Goal: Task Accomplishment & Management: Manage account settings

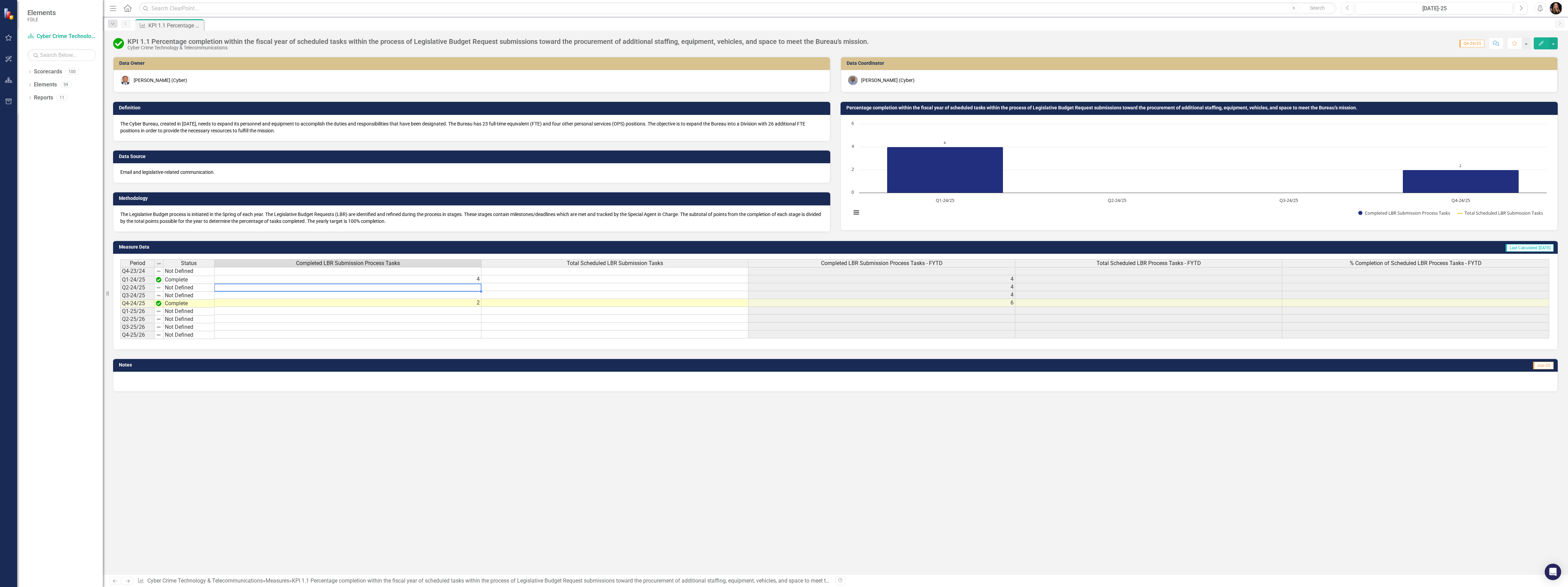
click at [355, 288] on td at bounding box center [348, 287] width 267 height 8
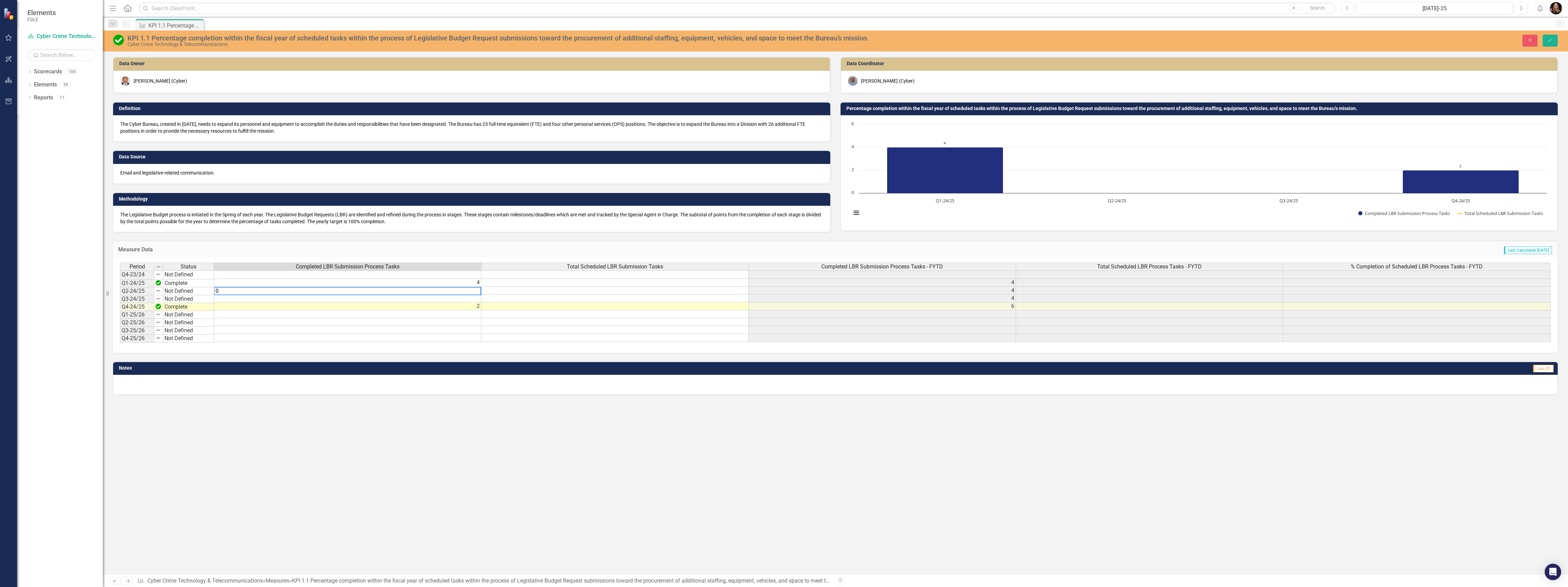
type textarea "0"
click at [398, 296] on td at bounding box center [348, 298] width 267 height 8
type textarea "0"
click at [464, 413] on div "Data Owner Mike Duffey (Cyber) Definition The Cyber Bureau, created in 2023, ne…" at bounding box center [835, 315] width 1465 height 518
click at [1550, 43] on icon "Save" at bounding box center [1550, 40] width 6 height 5
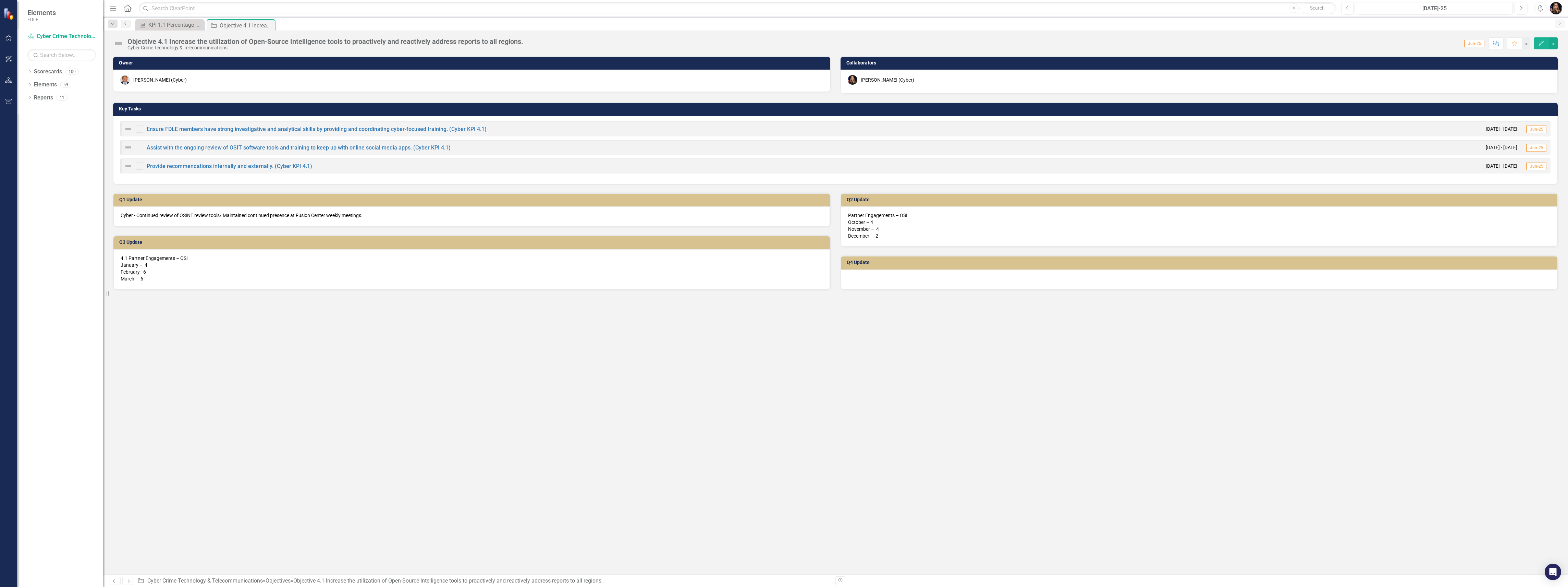
click at [865, 278] on div at bounding box center [1199, 279] width 716 height 20
click at [891, 278] on div at bounding box center [1199, 279] width 716 height 20
click at [889, 221] on p "Partner Engagements – OSI October – 4 November – 4 December – 2" at bounding box center [1199, 225] width 702 height 27
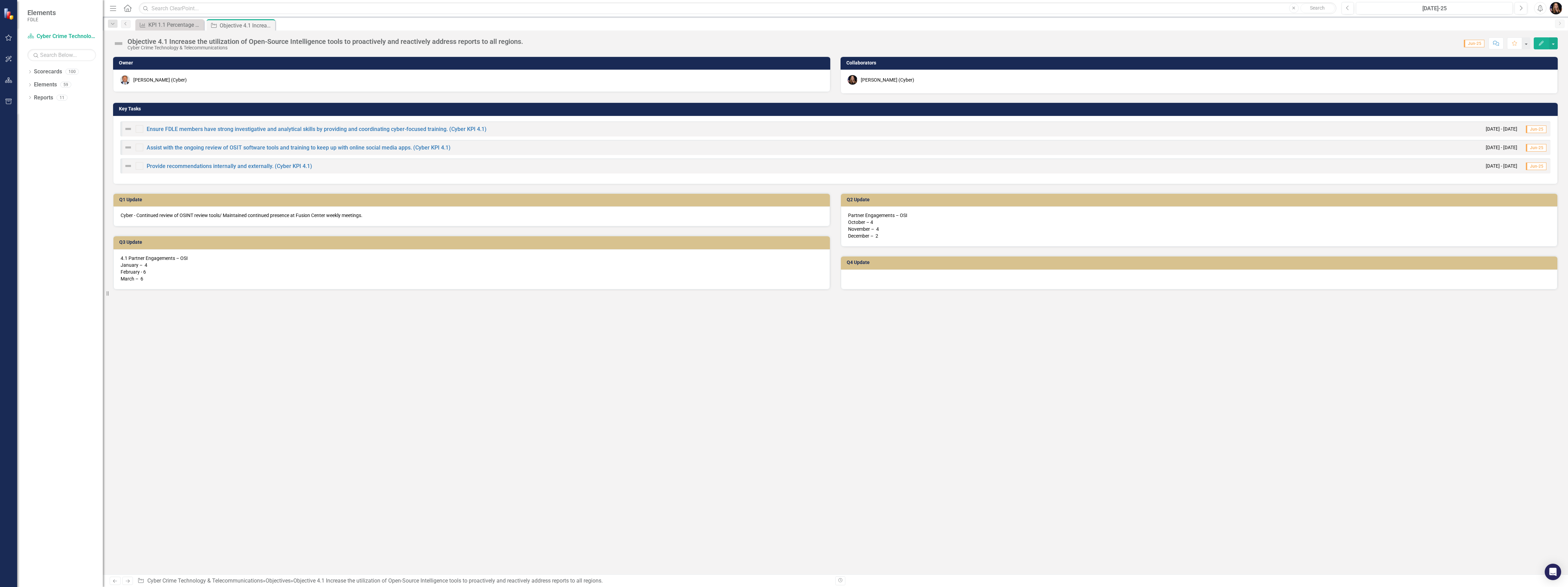
click at [889, 221] on p "Partner Engagements – OSI October – 4 November – 4 December – 2" at bounding box center [1199, 225] width 702 height 27
drag, startPoint x: 26, startPoint y: 247, endPoint x: 87, endPoint y: 210, distance: 71.3
click at [27, 247] on div "Dropdown Scorecards 100 Dropdown FDLE FDLE Strategic Plan FDLE Strategic Plan F…" at bounding box center [60, 326] width 86 height 521
click at [887, 279] on div at bounding box center [1199, 279] width 716 height 20
click at [887, 279] on div at bounding box center [1199, 279] width 716 height 20
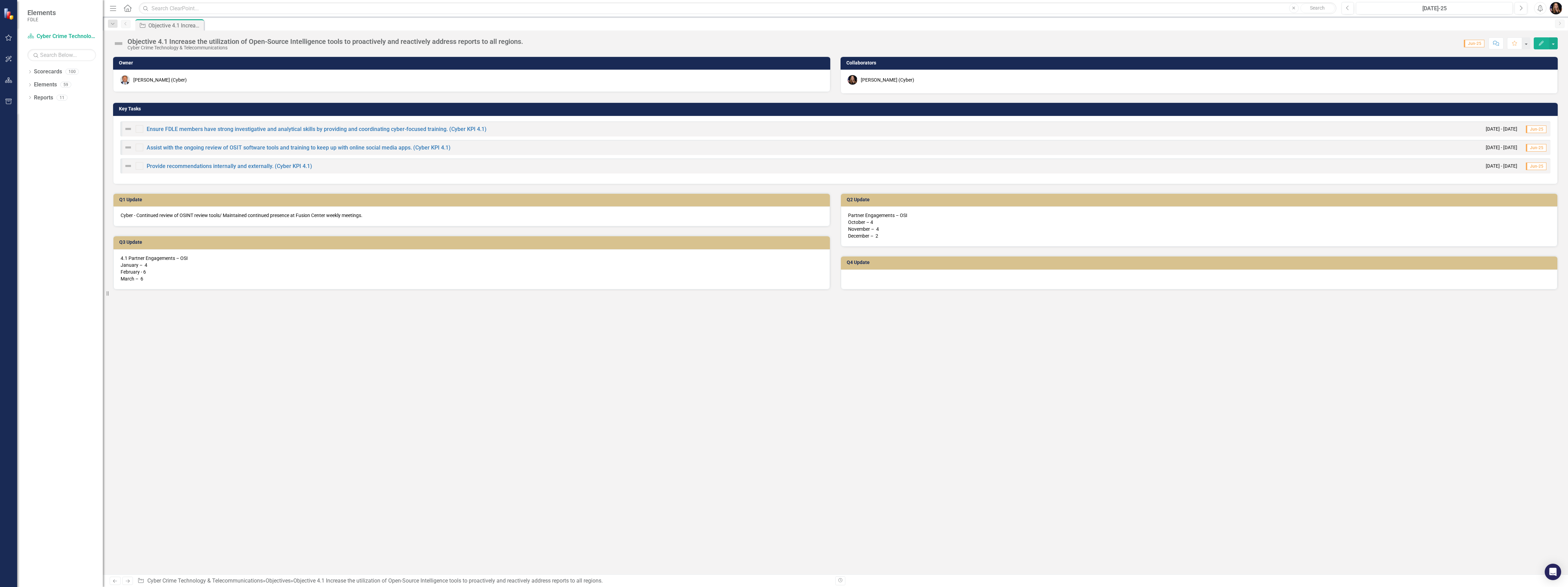
click at [876, 281] on div at bounding box center [1199, 279] width 716 height 20
click at [876, 280] on div at bounding box center [1199, 279] width 716 height 20
click at [117, 580] on icon at bounding box center [115, 581] width 4 height 4
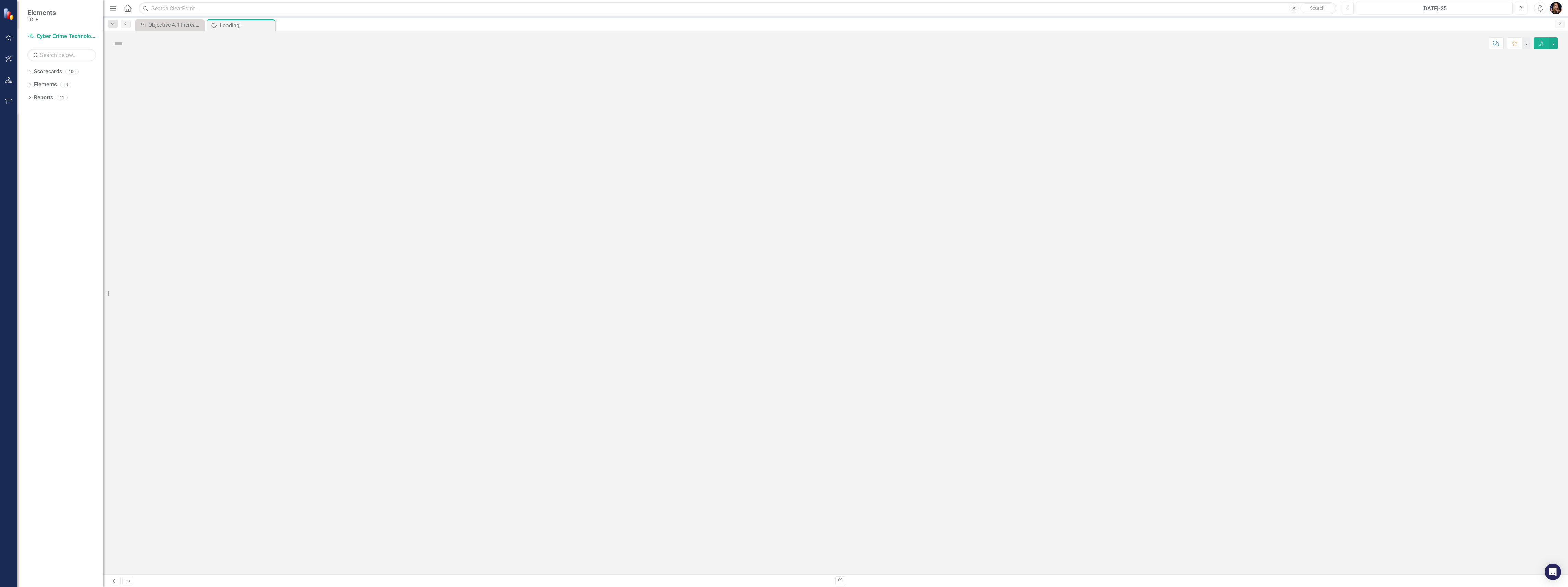
click at [117, 581] on icon "Previous" at bounding box center [115, 580] width 6 height 4
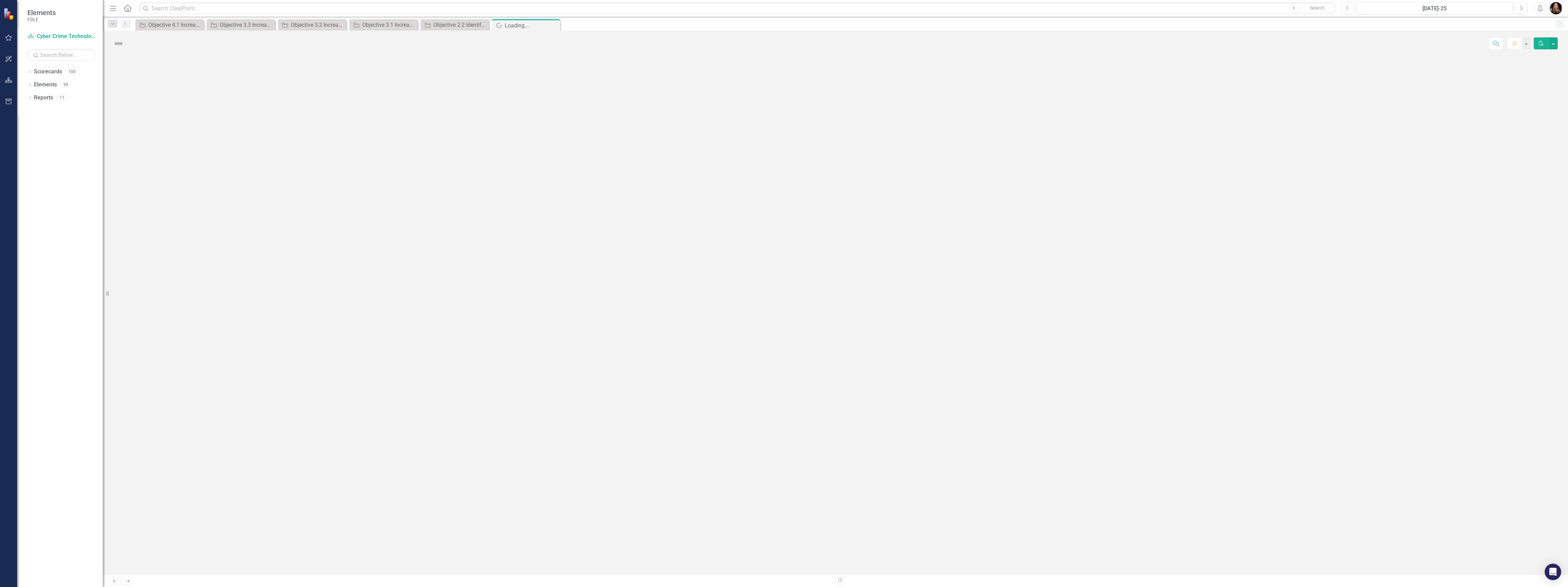
click at [117, 581] on icon "Previous" at bounding box center [115, 580] width 6 height 4
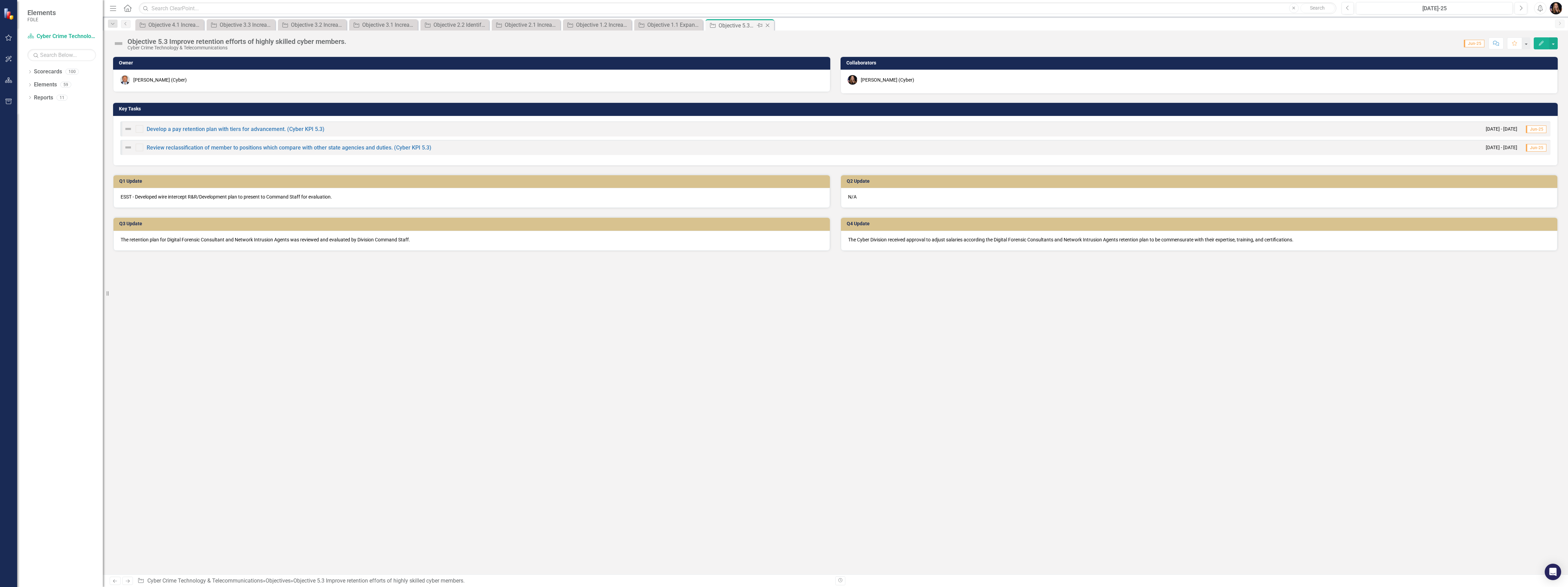
click at [769, 26] on icon "Close" at bounding box center [767, 25] width 7 height 5
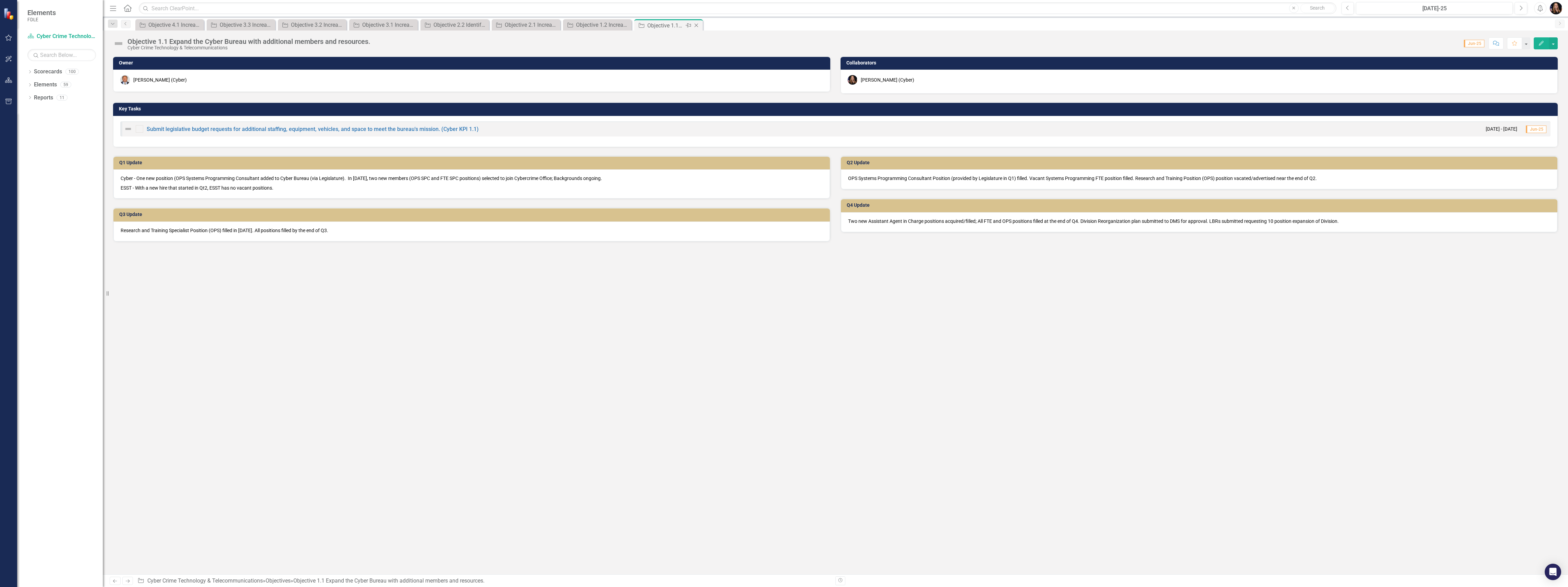
click at [698, 25] on icon "Close" at bounding box center [696, 25] width 7 height 5
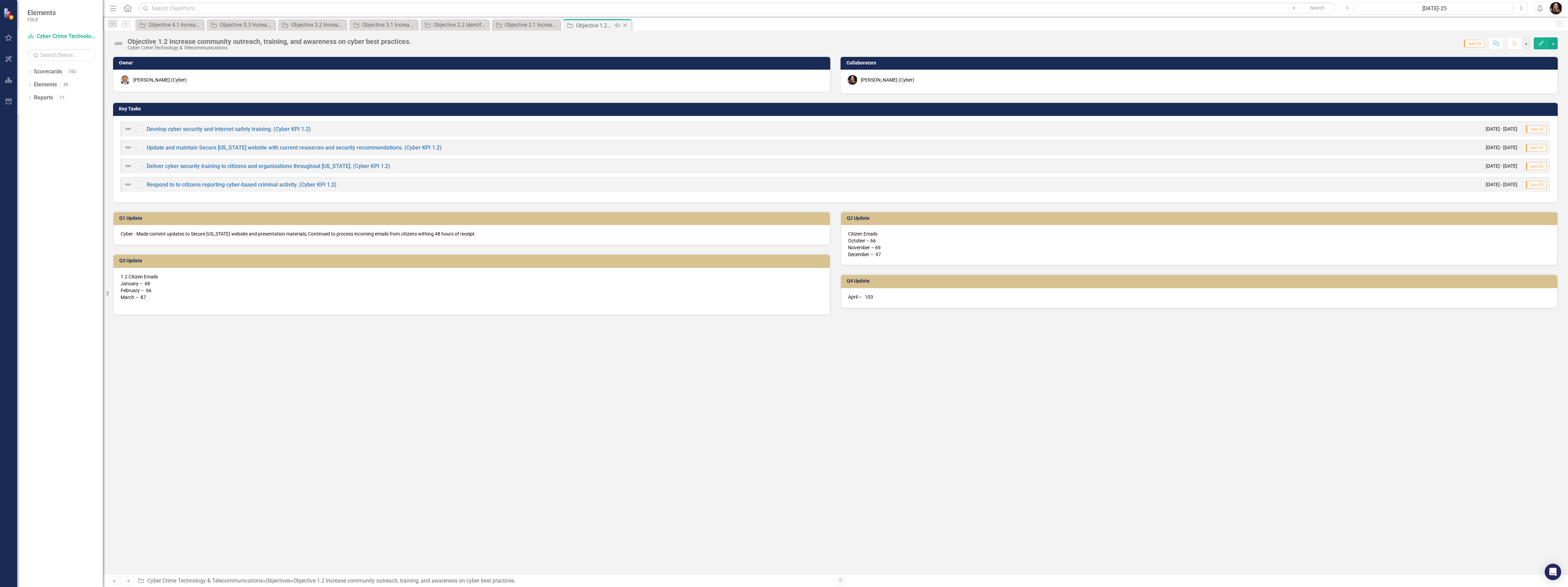
click at [624, 27] on icon "Close" at bounding box center [625, 25] width 7 height 5
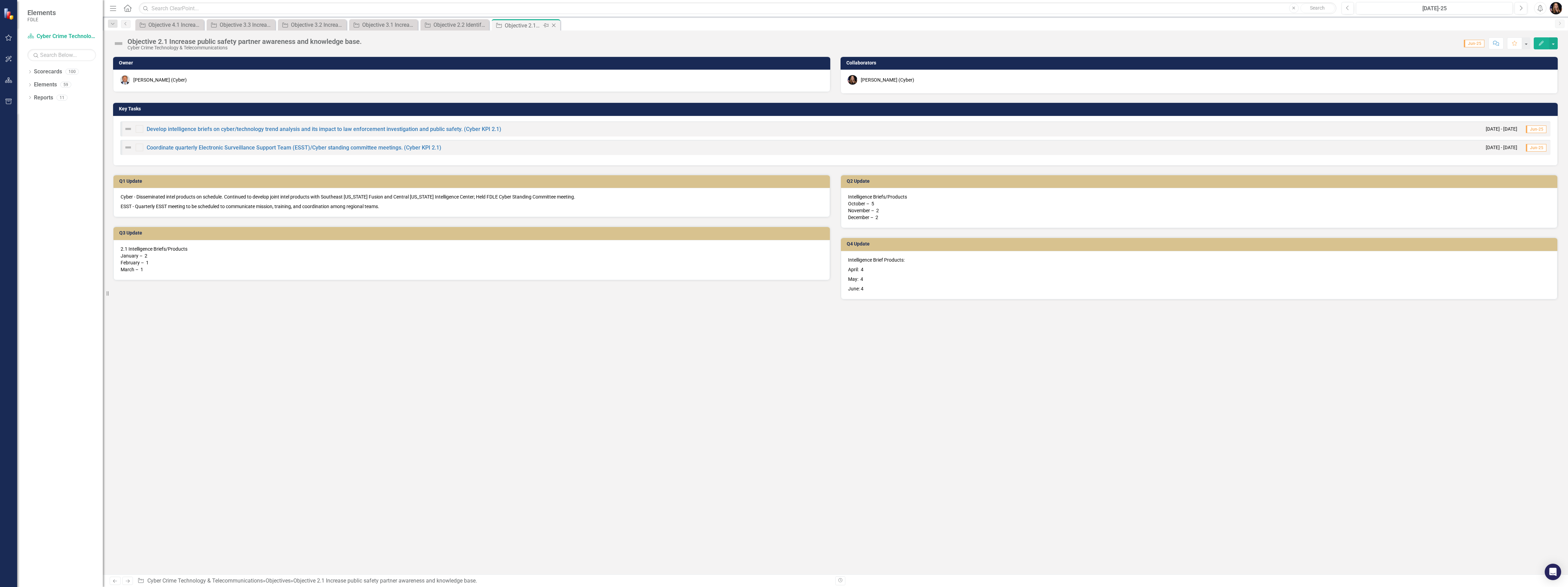
click at [555, 25] on icon "Close" at bounding box center [553, 25] width 7 height 5
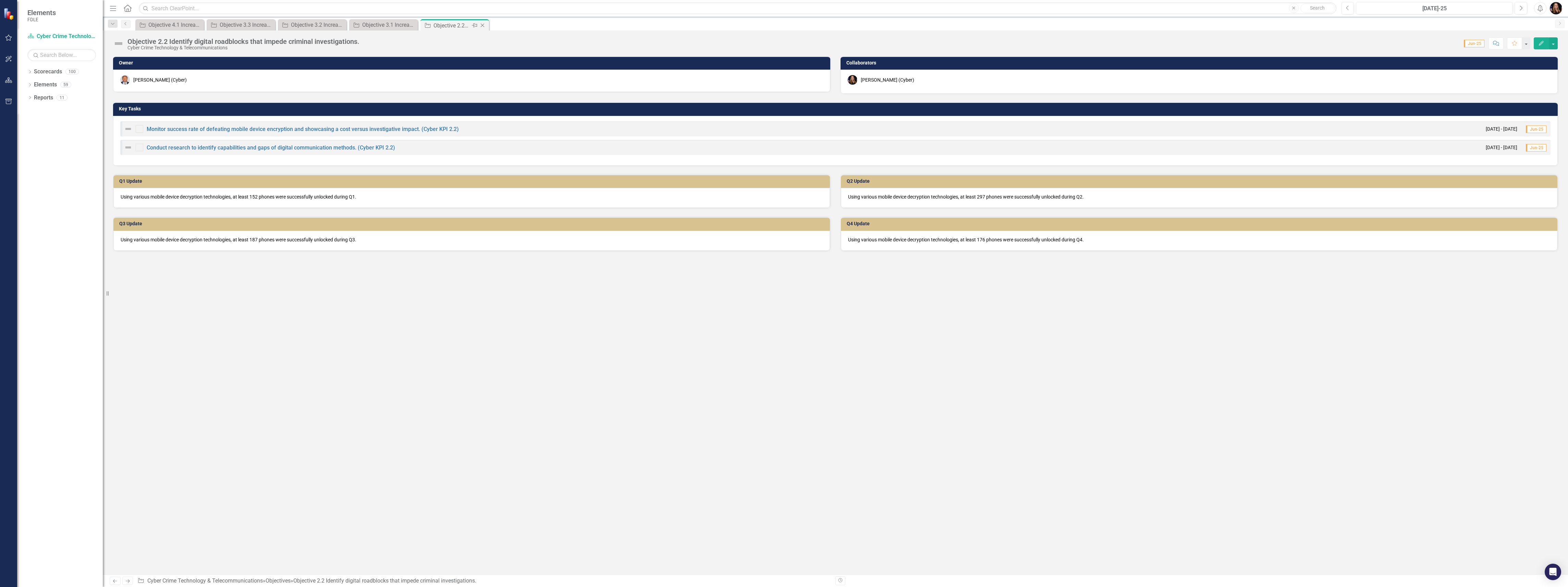
click at [483, 24] on icon "Close" at bounding box center [482, 25] width 7 height 5
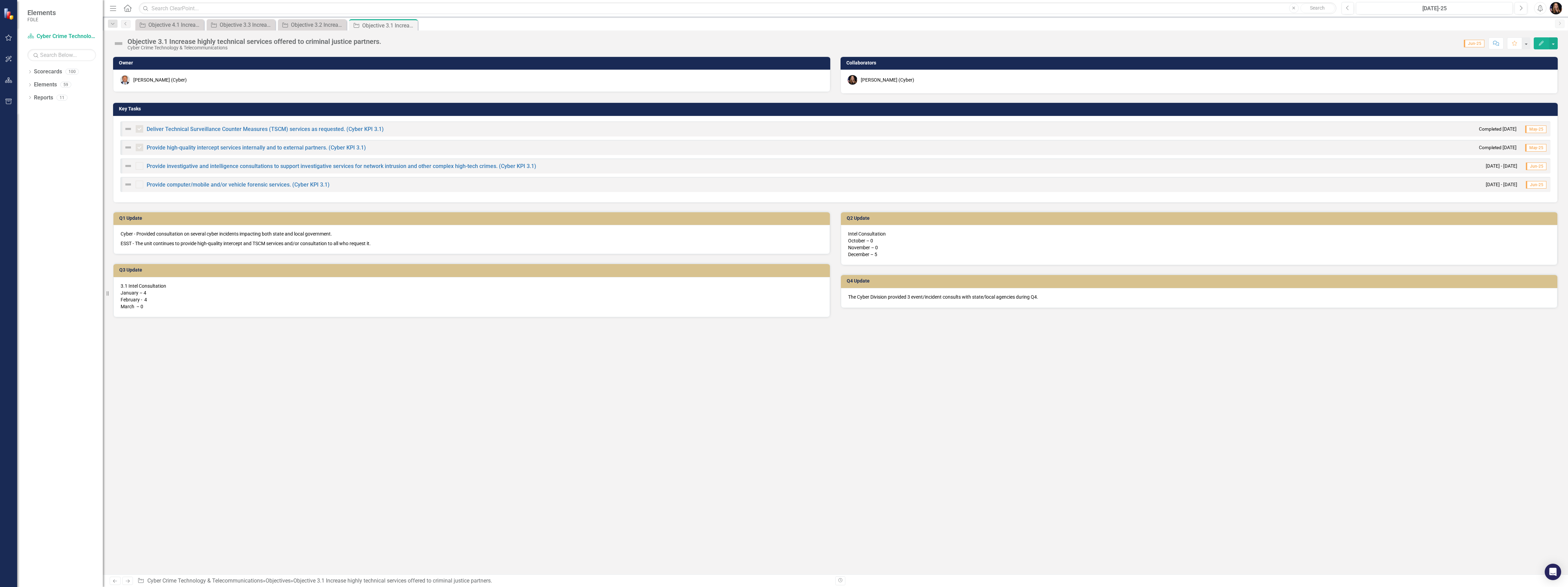
drag, startPoint x: 411, startPoint y: 24, endPoint x: 383, endPoint y: 26, distance: 28.1
click at [0, 0] on icon "Close" at bounding box center [0, 0] width 0 height 0
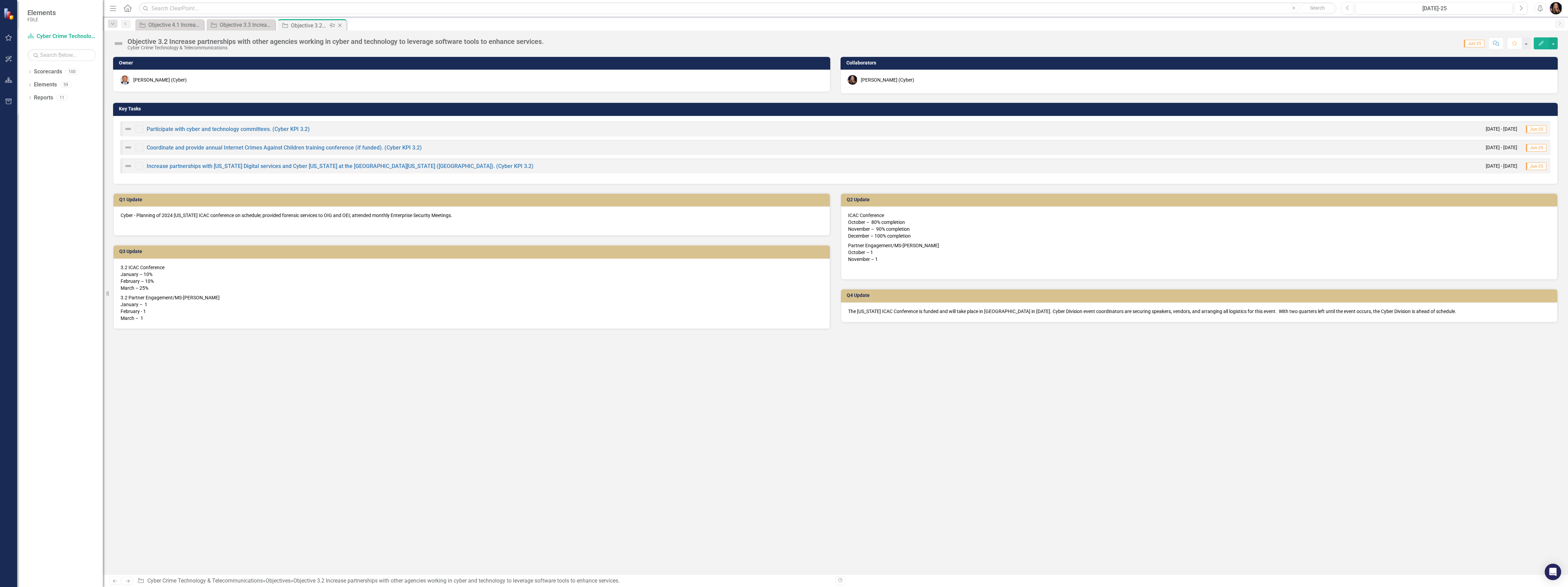
click at [339, 26] on icon "Close" at bounding box center [340, 25] width 7 height 5
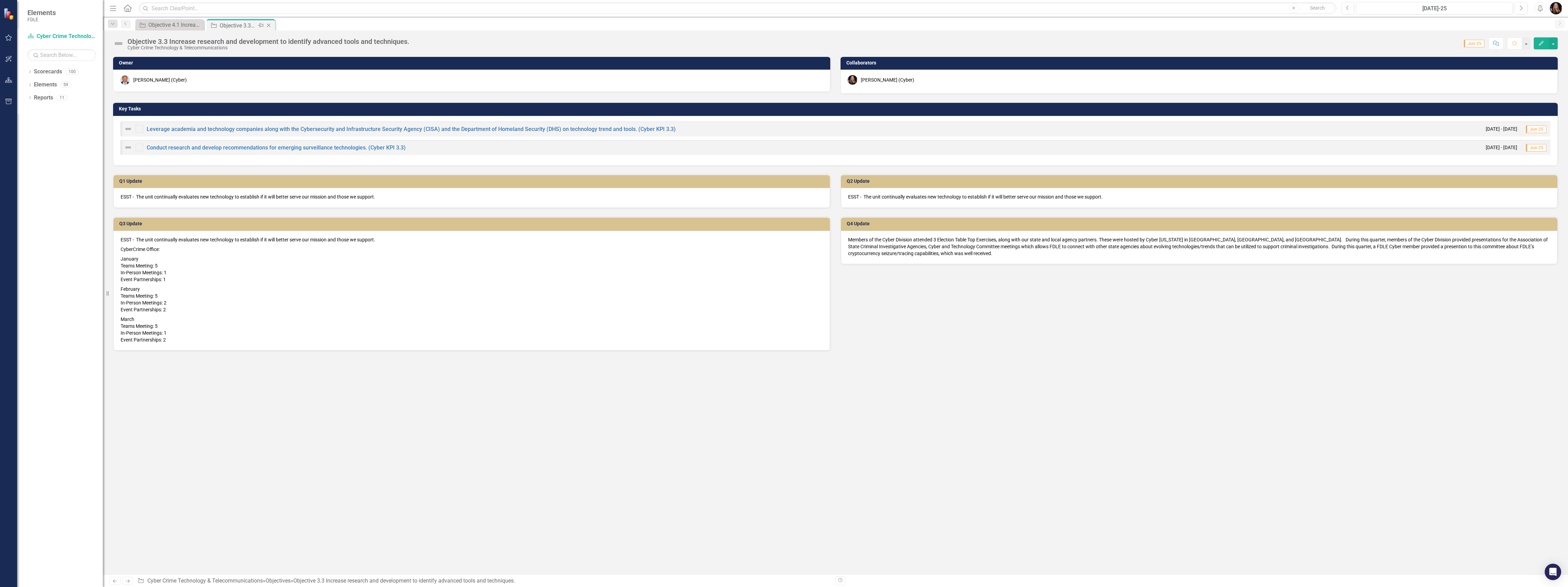
click at [269, 27] on icon "Close" at bounding box center [268, 25] width 7 height 5
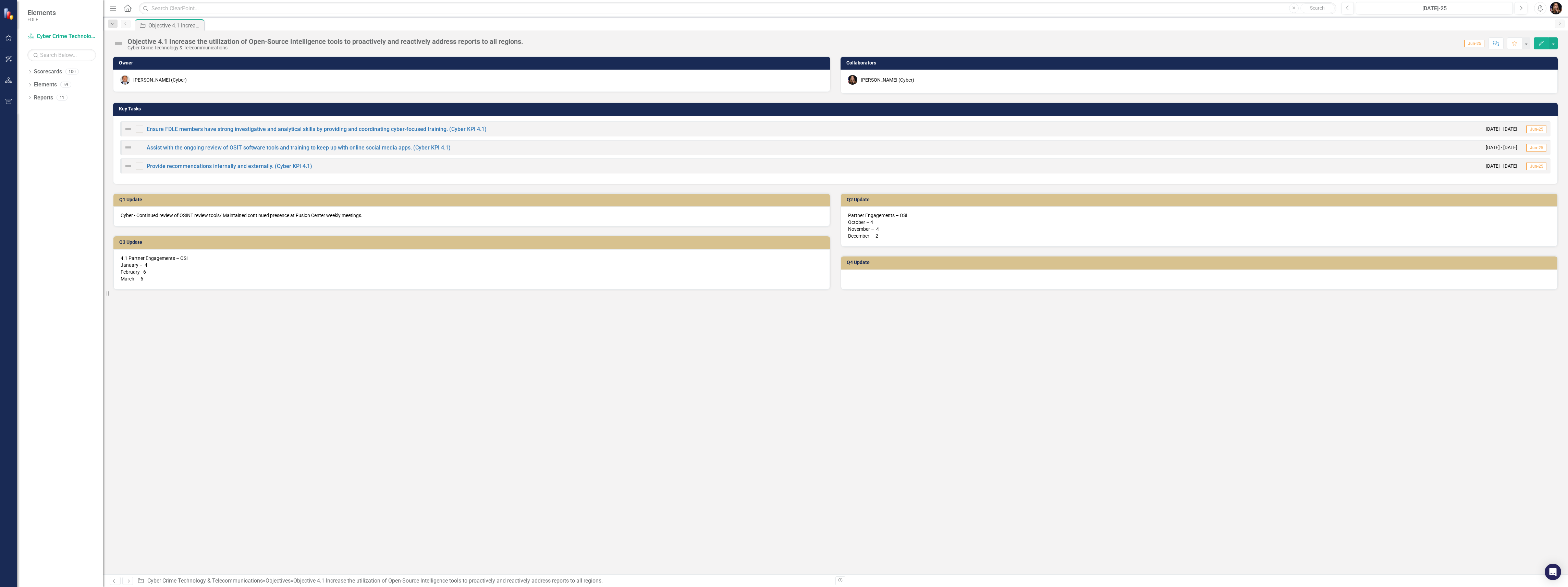
click at [127, 580] on icon "Next" at bounding box center [128, 580] width 6 height 4
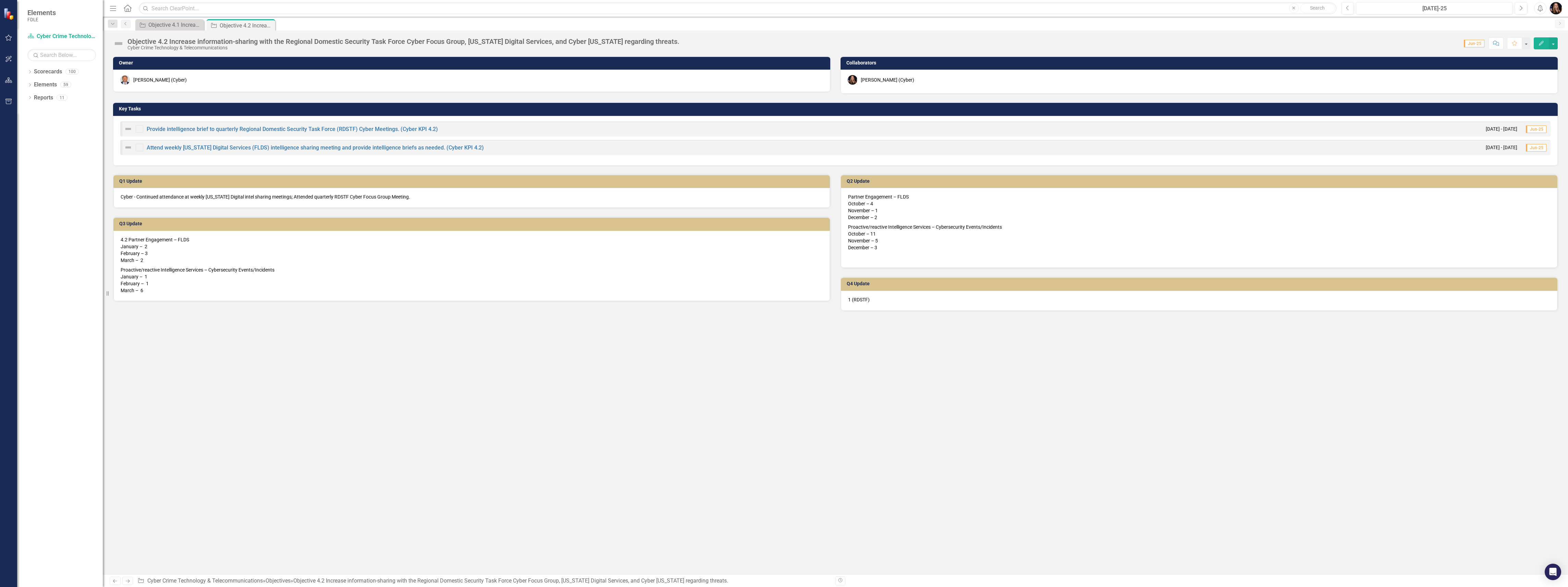
click at [127, 581] on icon "Next" at bounding box center [128, 580] width 6 height 4
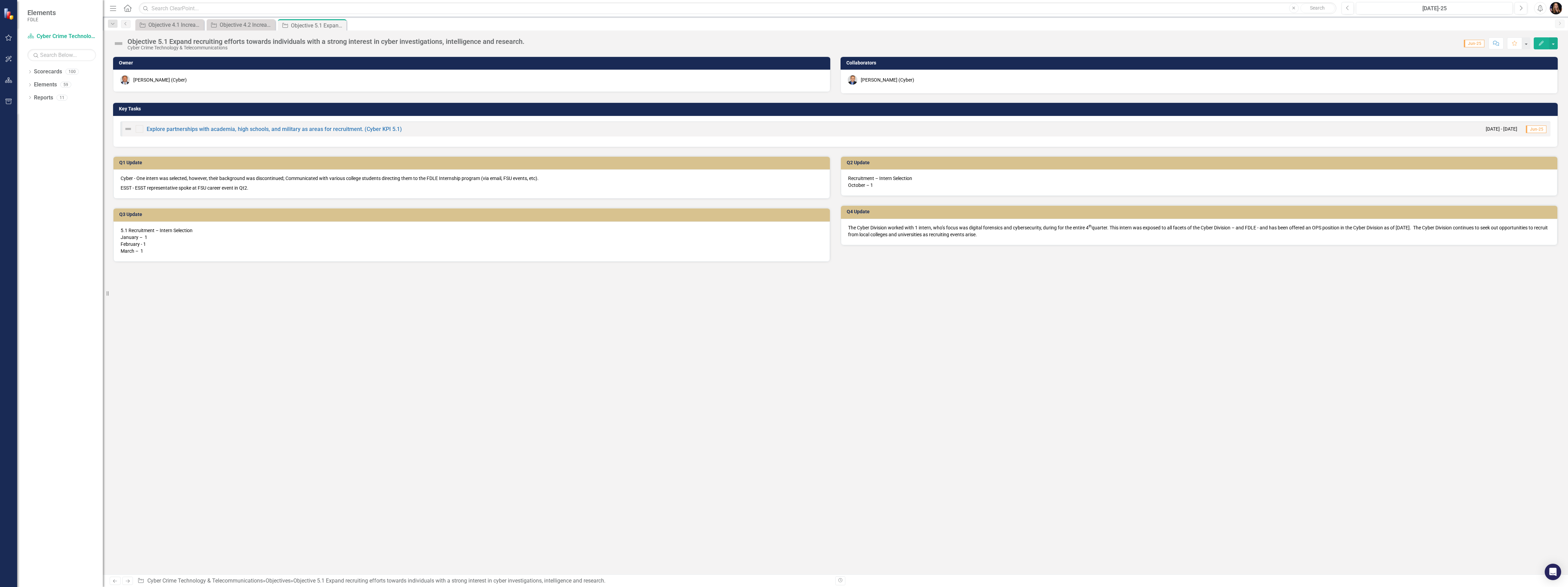
click at [115, 582] on icon "Previous" at bounding box center [115, 580] width 6 height 4
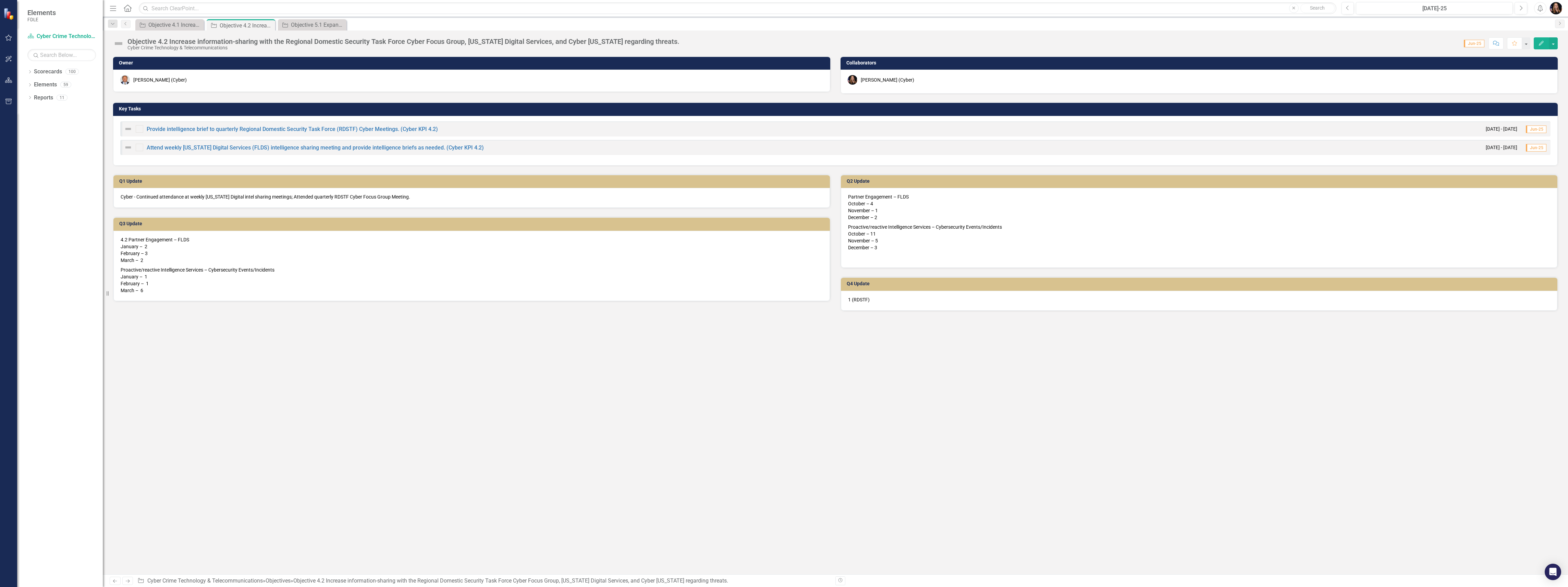
click at [129, 580] on icon at bounding box center [128, 581] width 4 height 4
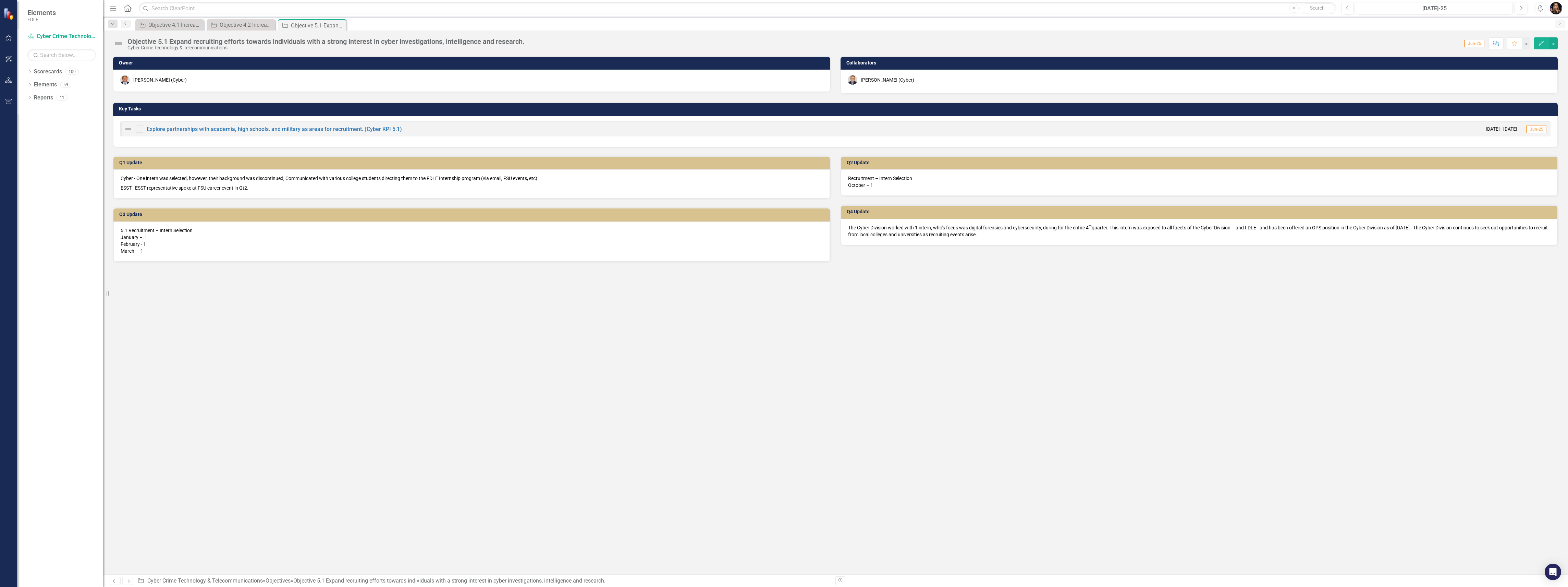
click at [129, 580] on icon "Next" at bounding box center [128, 580] width 6 height 4
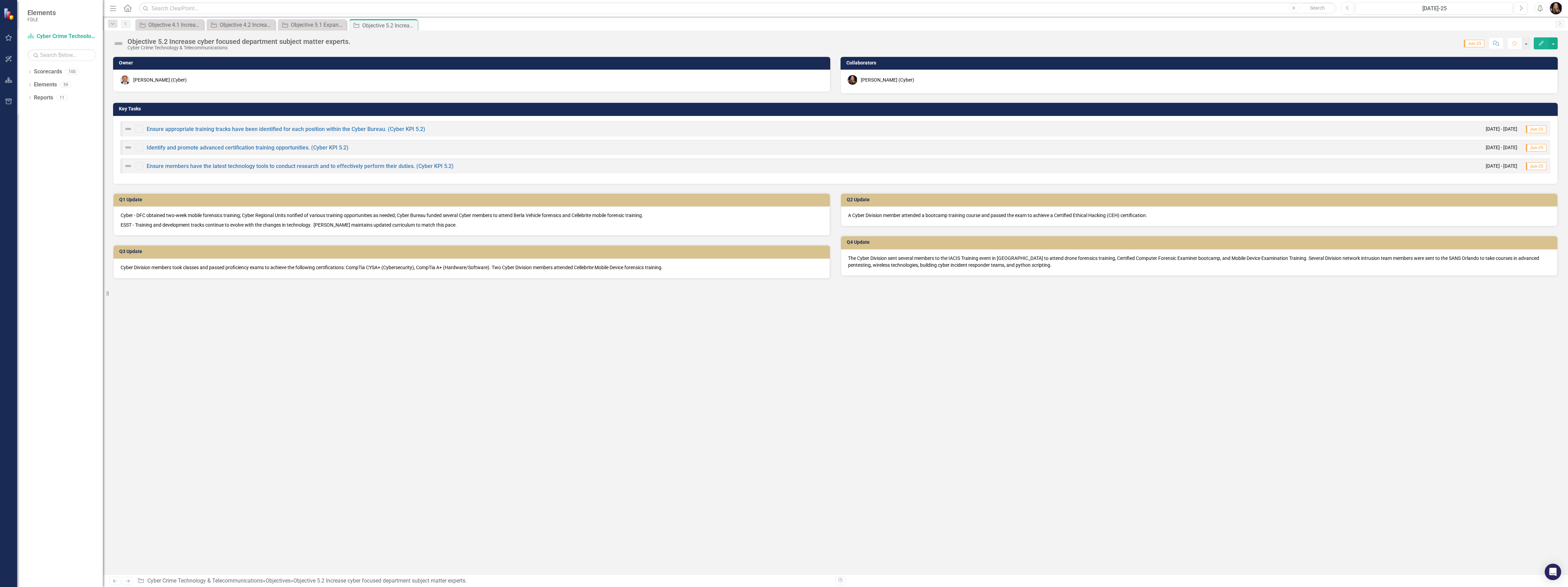
click at [129, 580] on icon "Next" at bounding box center [128, 580] width 6 height 4
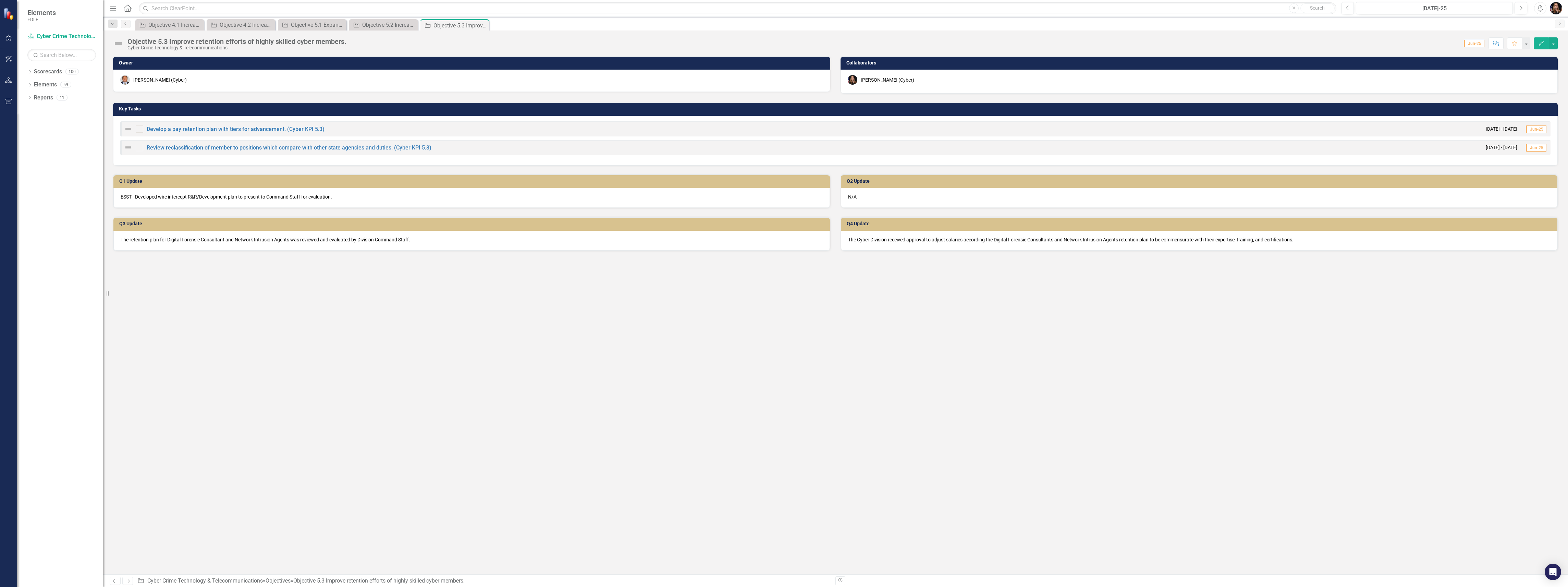
click at [129, 580] on icon "Next" at bounding box center [128, 580] width 6 height 4
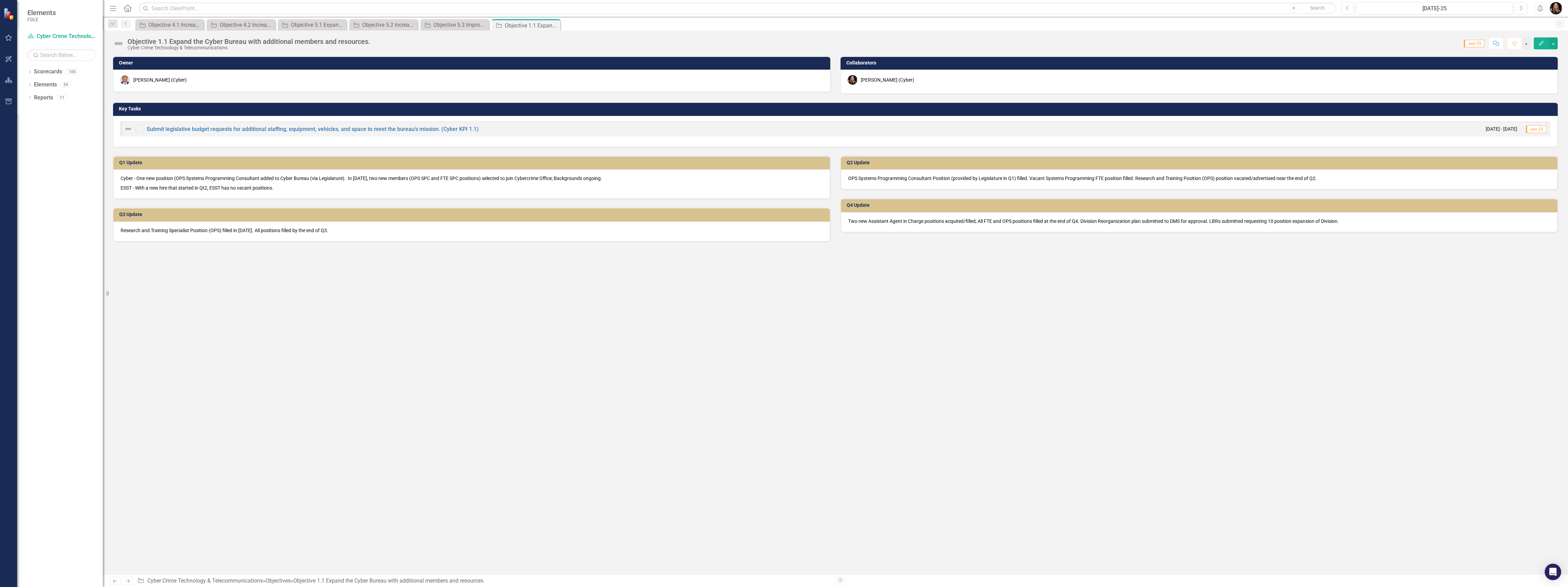
click at [129, 580] on icon "Next" at bounding box center [128, 580] width 6 height 4
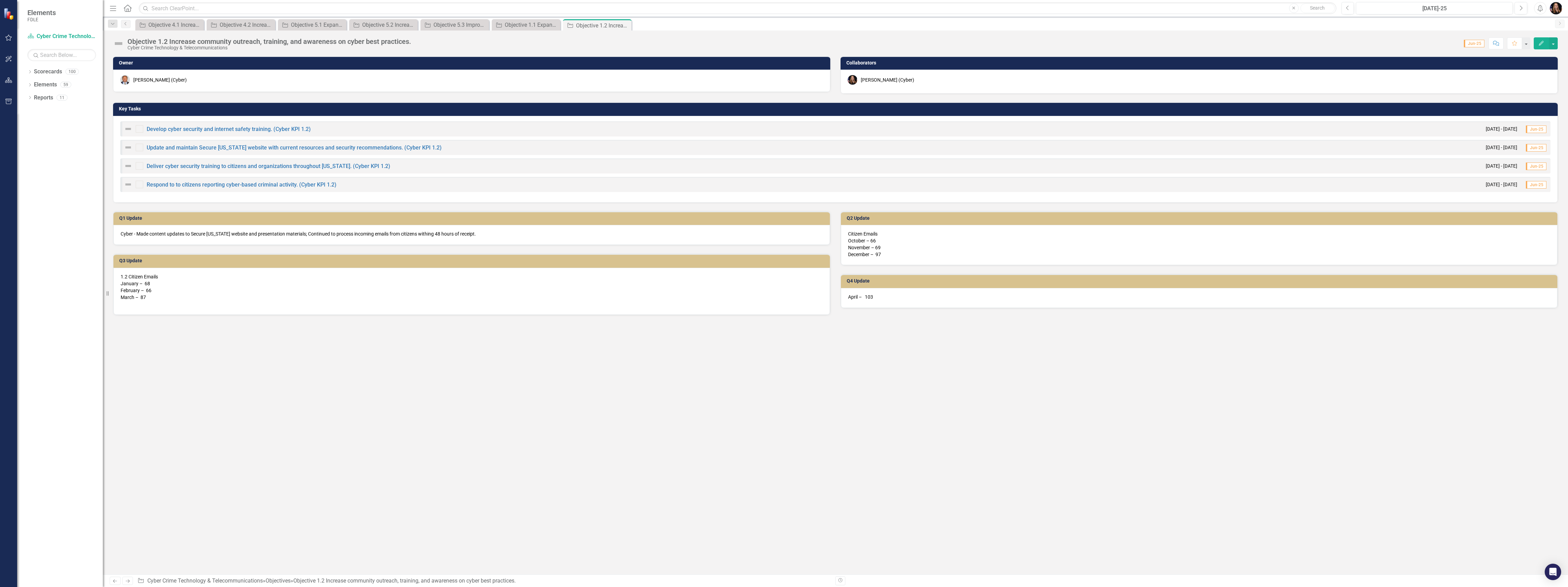
click at [894, 304] on div "April – 103" at bounding box center [1199, 298] width 716 height 20
click at [894, 304] on div "April – 103" at bounding box center [1199, 298] width 716 height 20
click at [894, 301] on div "April – 103" at bounding box center [1199, 298] width 716 height 20
click at [289, 43] on div "Objective 1.2 Increase community outreach, training, and awareness on cyber bes…" at bounding box center [269, 41] width 284 height 7
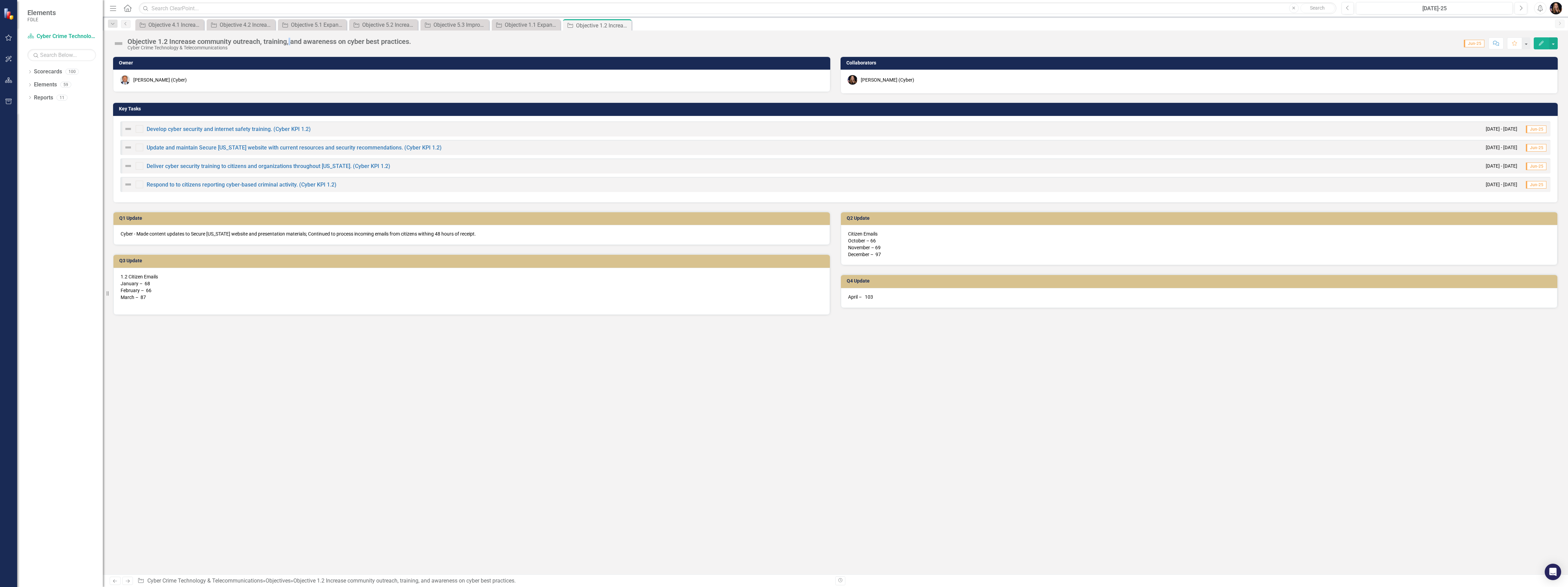
click at [289, 43] on div "Objective 1.2 Increase community outreach, training, and awareness on cyber bes…" at bounding box center [269, 41] width 284 height 7
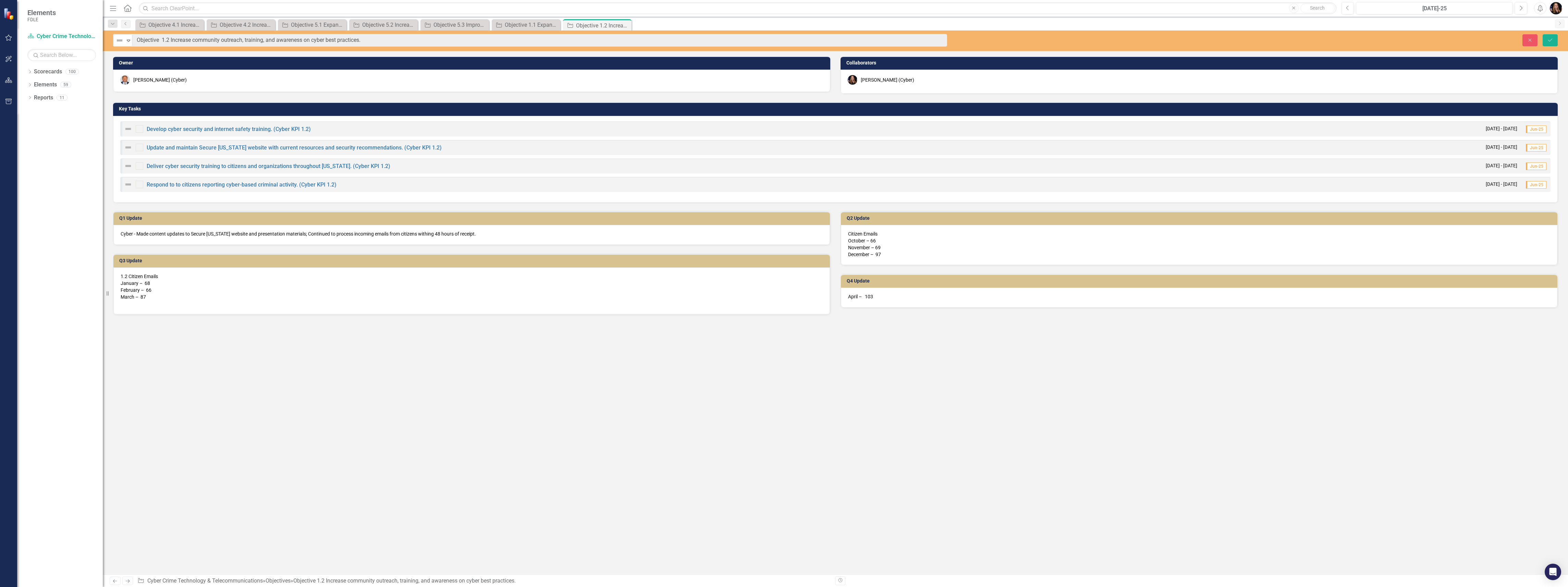
click at [903, 426] on div "Owner Mike Duffey (Cyber) Collaborators Molly Akin (Cyber) Key Tasks Develop cy…" at bounding box center [835, 315] width 1465 height 518
drag, startPoint x: 881, startPoint y: 302, endPoint x: 840, endPoint y: 298, distance: 41.2
click at [841, 298] on div "Q4 Update April – 103" at bounding box center [1199, 291] width 717 height 34
click at [28, 71] on icon "Dropdown" at bounding box center [30, 72] width 5 height 4
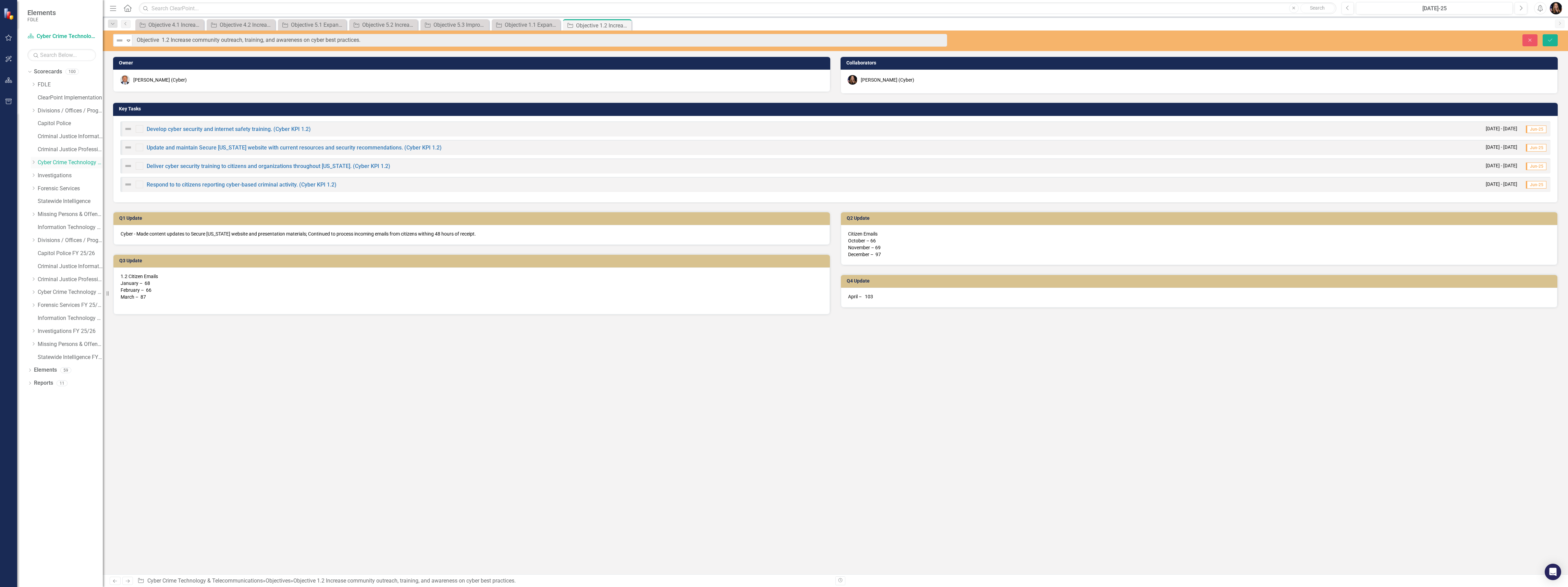
click at [31, 162] on icon "Dropdown" at bounding box center [33, 162] width 5 height 4
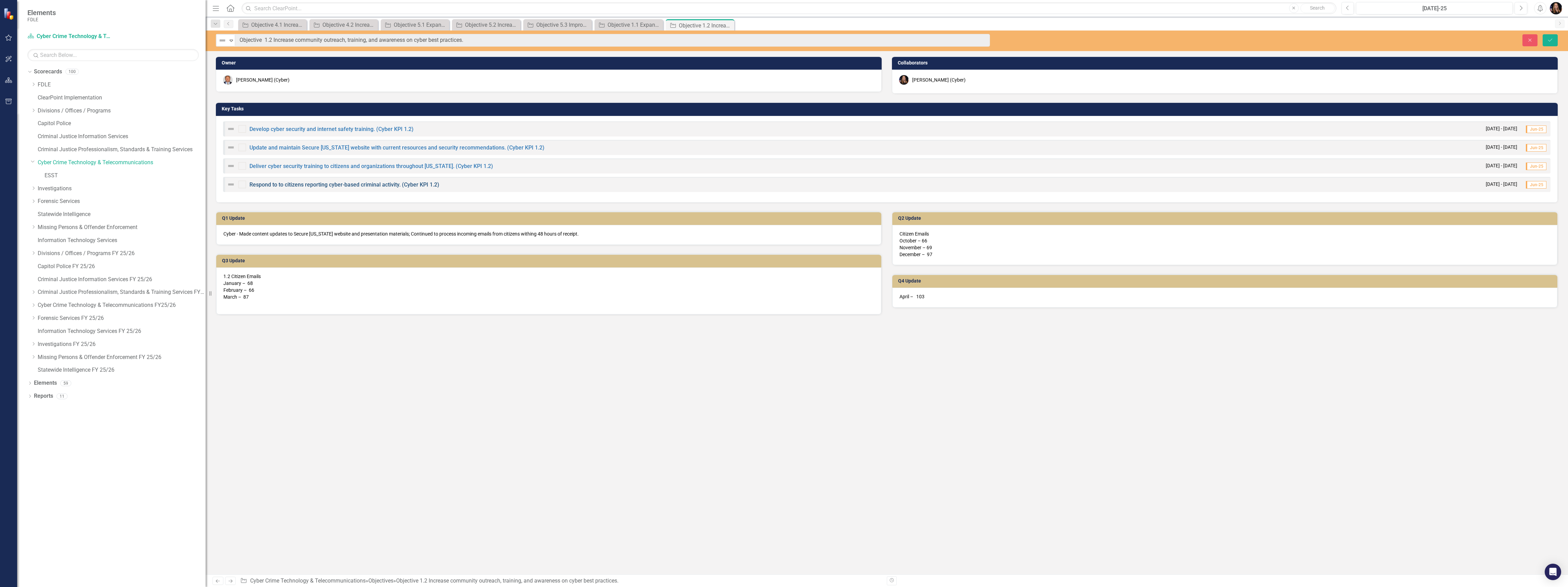
drag, startPoint x: 105, startPoint y: 164, endPoint x: 262, endPoint y: 185, distance: 158.4
click at [262, 185] on div "Elements FDLE Scorecard Cyber Crime Technology & Telecommunications Search Drop…" at bounding box center [784, 294] width 1568 height 587
click at [120, 161] on link "Cyber Crime Technology & Telecommunications" at bounding box center [122, 163] width 168 height 8
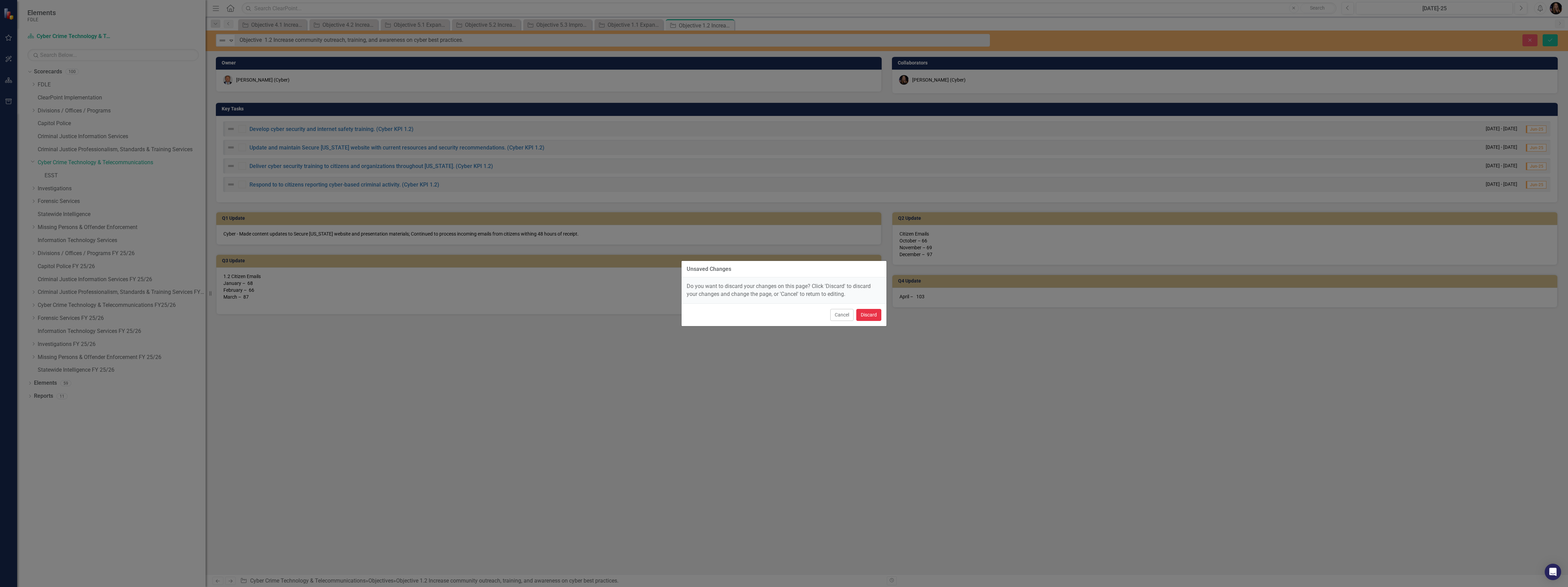
click at [865, 320] on button "Discard" at bounding box center [869, 315] width 25 height 12
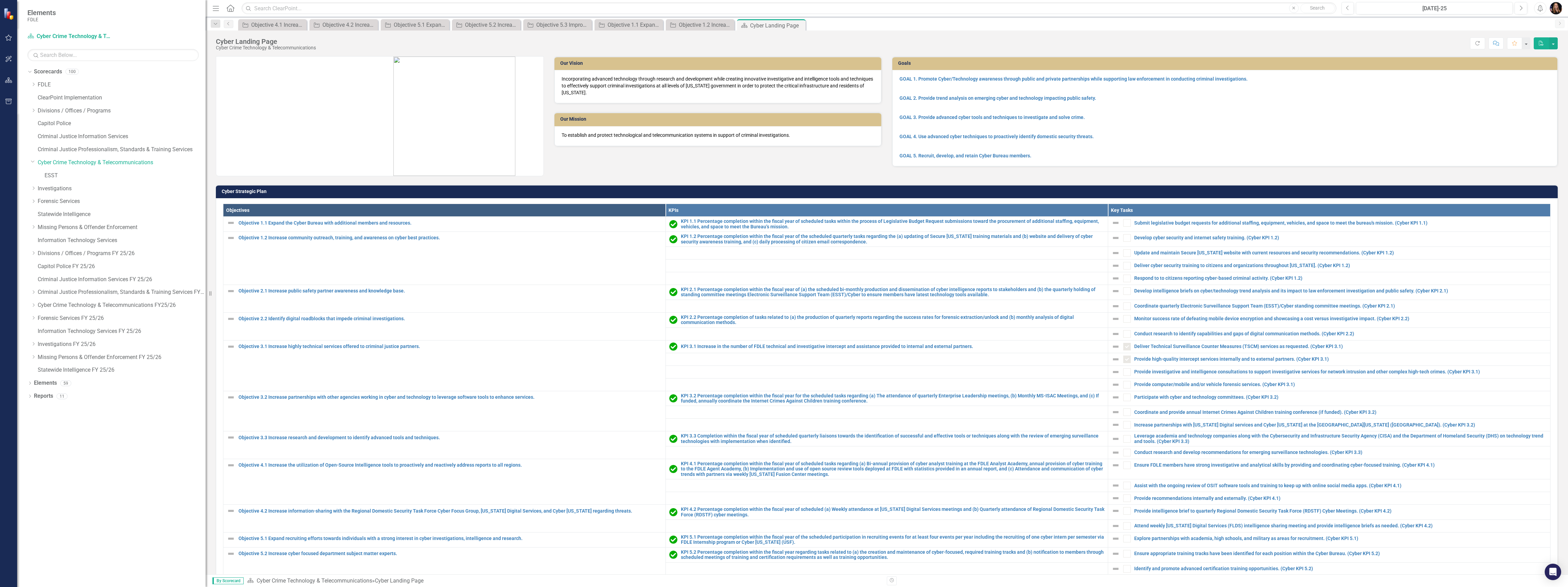
click at [0, 0] on icon at bounding box center [0, 0] width 0 height 0
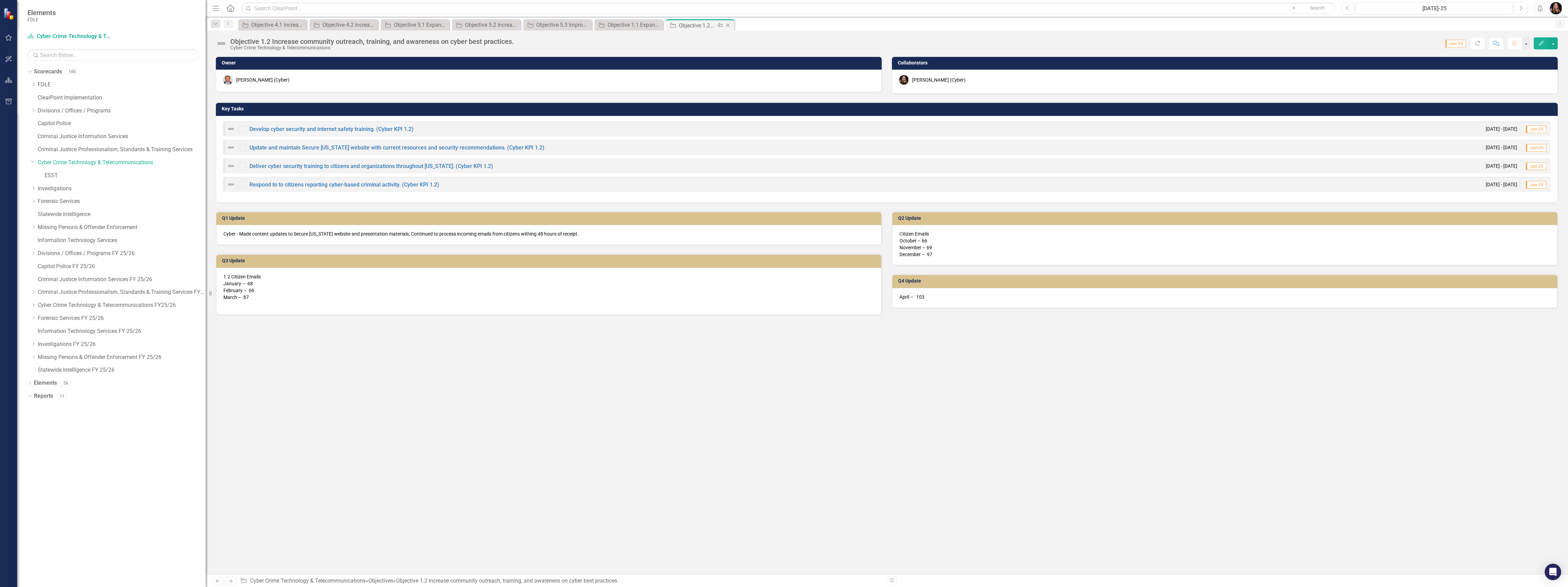
click at [730, 25] on div "Objective Objective 1.2 Increase community outreach, training, and awareness on…" at bounding box center [700, 25] width 69 height 12
click at [729, 24] on icon "Close" at bounding box center [727, 25] width 7 height 5
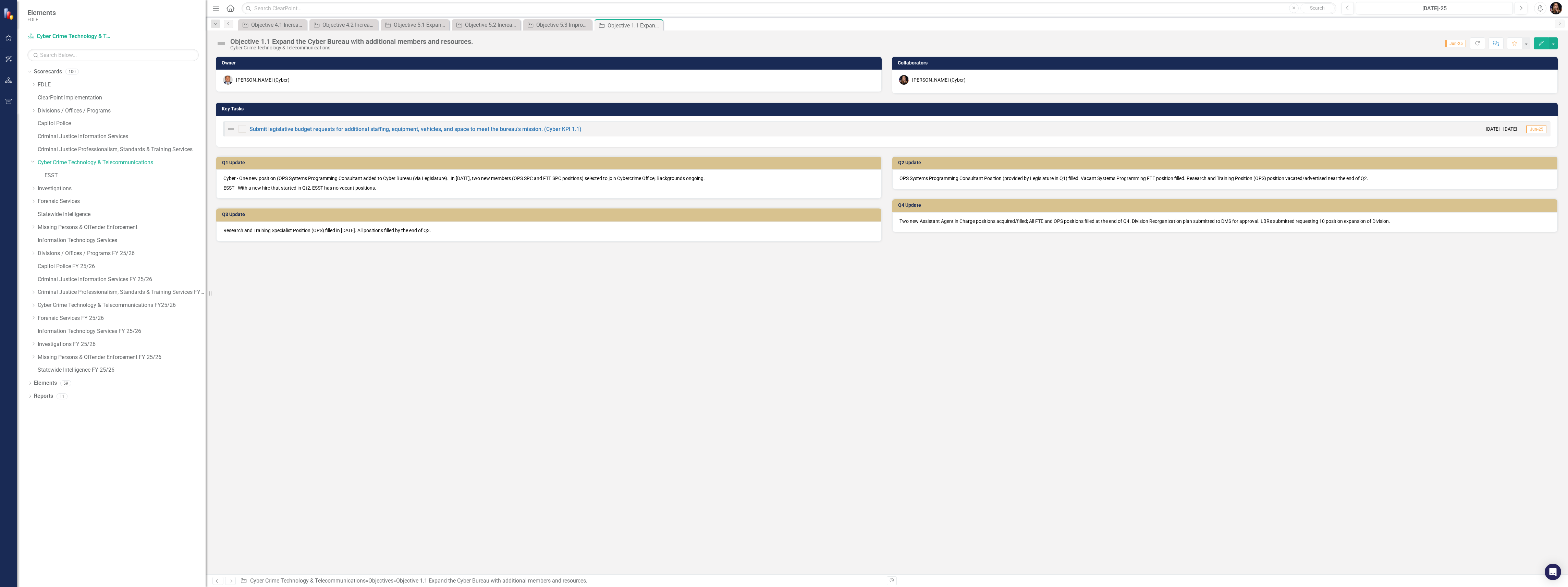
drag, startPoint x: 660, startPoint y: 23, endPoint x: 656, endPoint y: 24, distance: 4.1
click at [0, 0] on div "Close" at bounding box center [0, 0] width 0 height 0
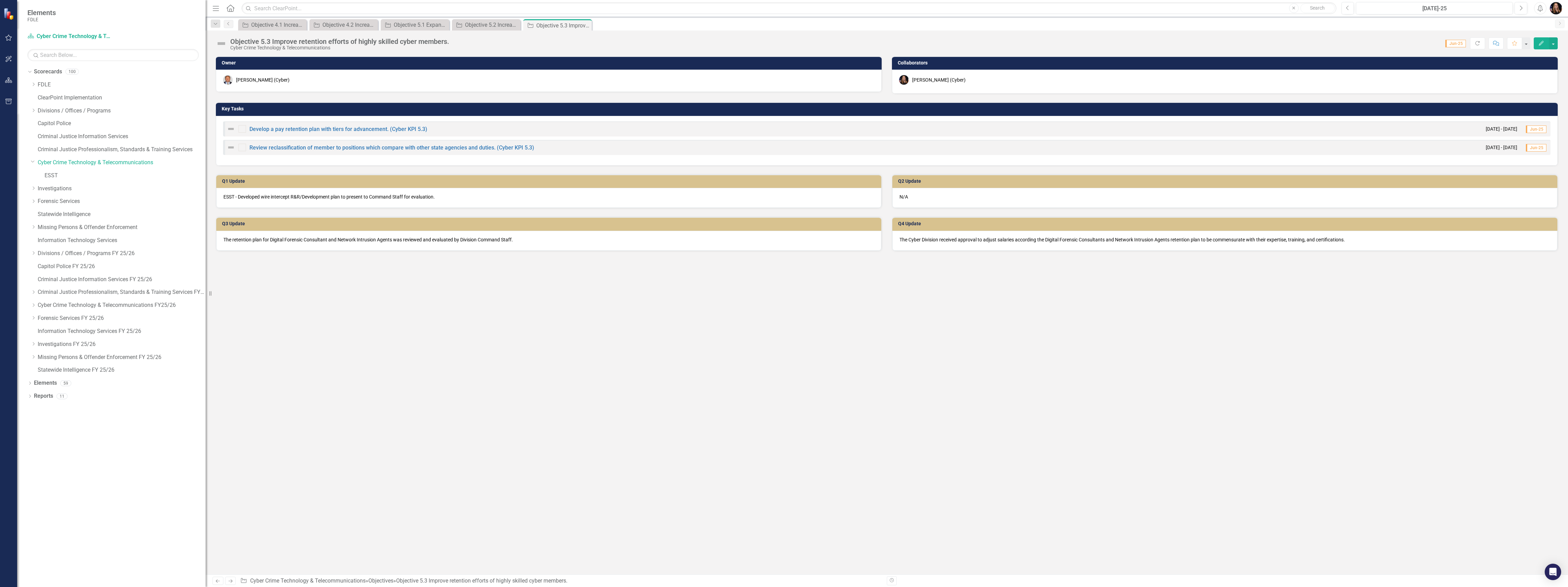
click at [0, 0] on icon "Close" at bounding box center [0, 0] width 0 height 0
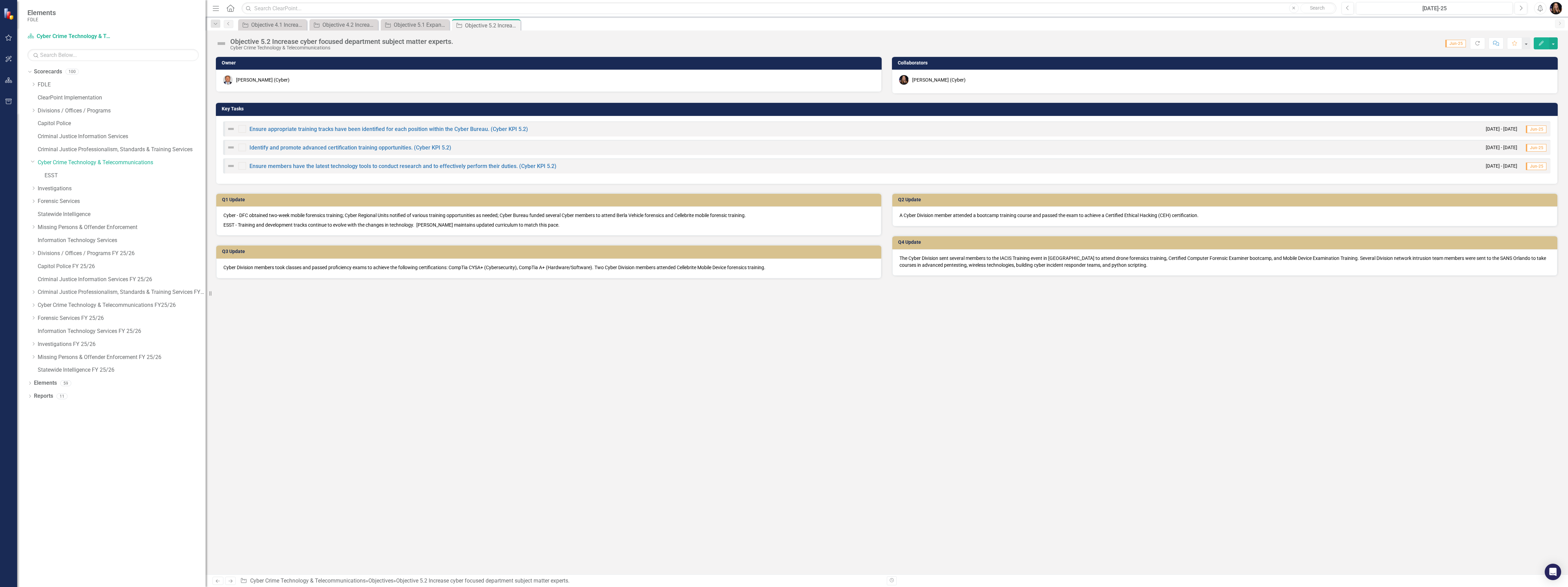
drag, startPoint x: 516, startPoint y: 25, endPoint x: 512, endPoint y: 24, distance: 4.1
click at [0, 0] on icon "Close" at bounding box center [0, 0] width 0 height 0
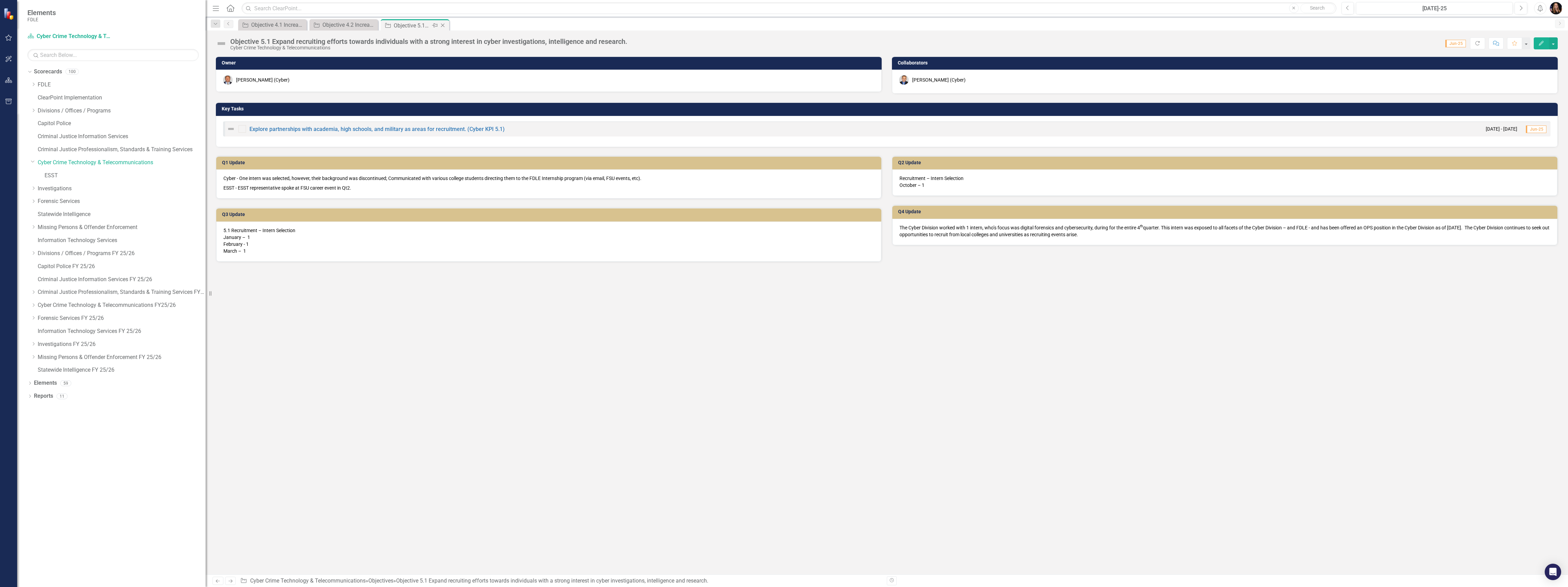
click at [444, 24] on icon "Close" at bounding box center [443, 25] width 7 height 5
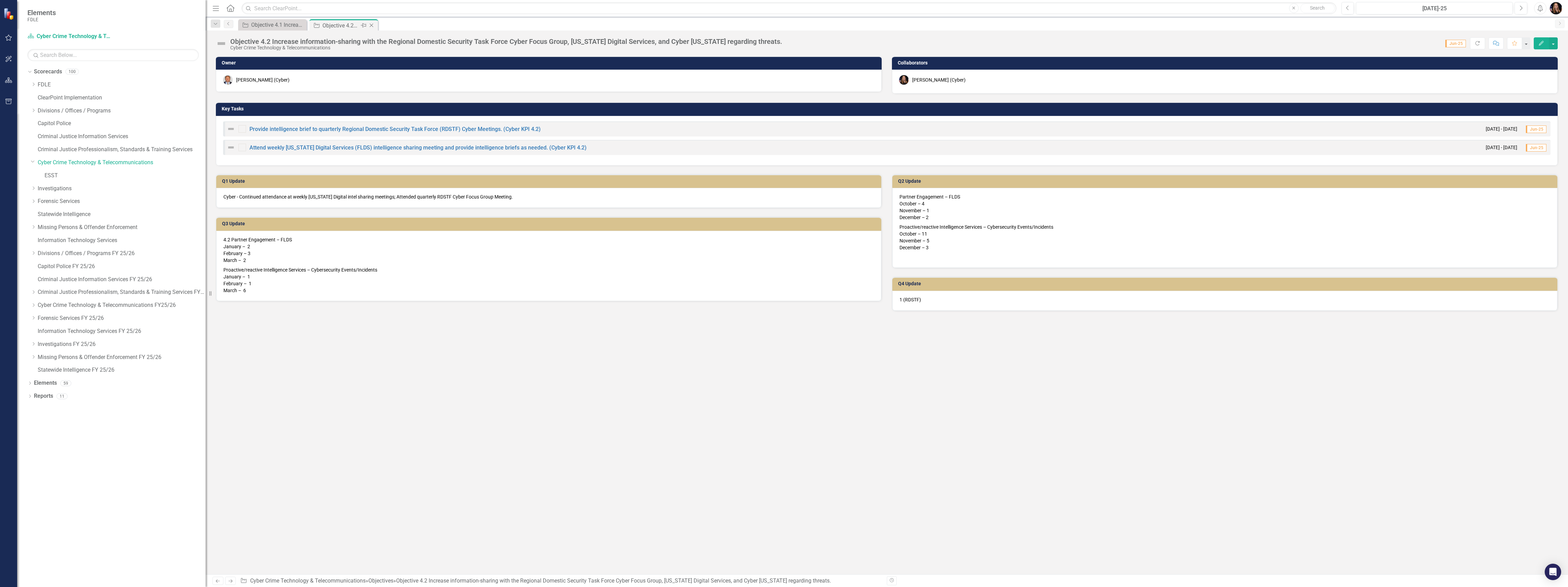
click at [369, 25] on icon "Close" at bounding box center [371, 25] width 7 height 5
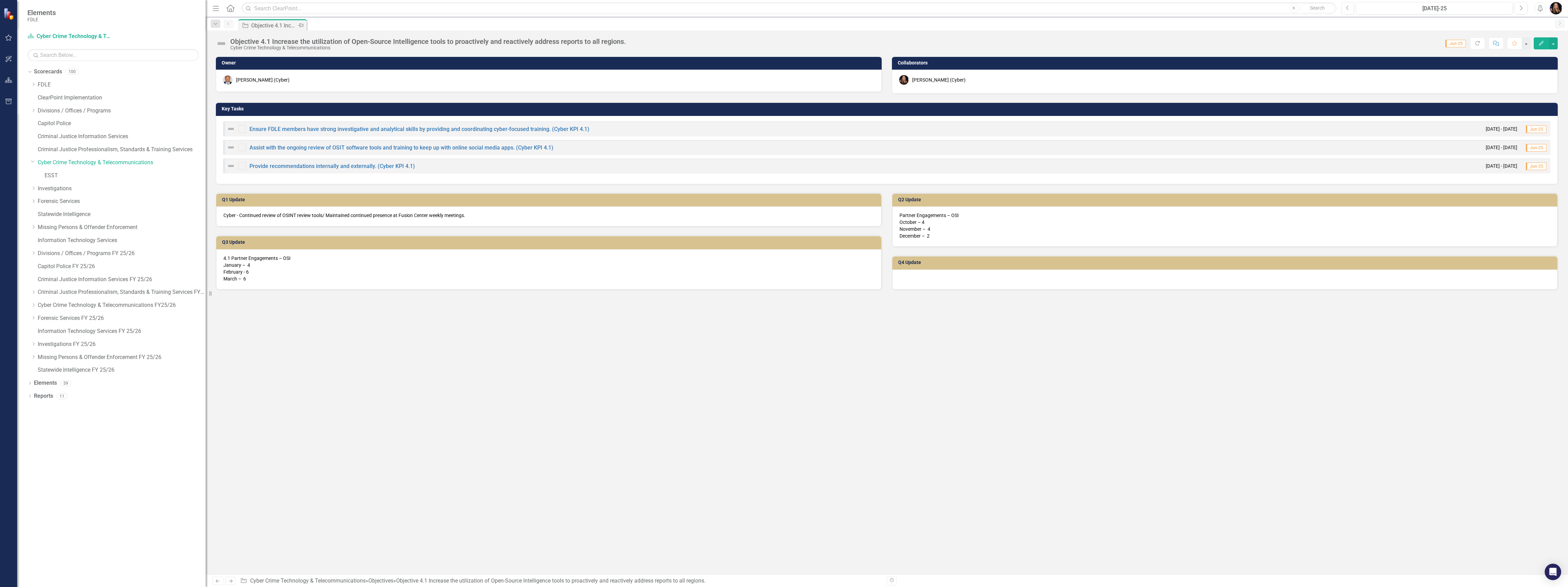
click at [301, 25] on icon "Pin" at bounding box center [301, 25] width 5 height 7
click at [301, 23] on icon "Pin" at bounding box center [300, 26] width 5 height 7
click at [87, 163] on link "Cyber Crime Technology & Telecommunications" at bounding box center [122, 163] width 168 height 8
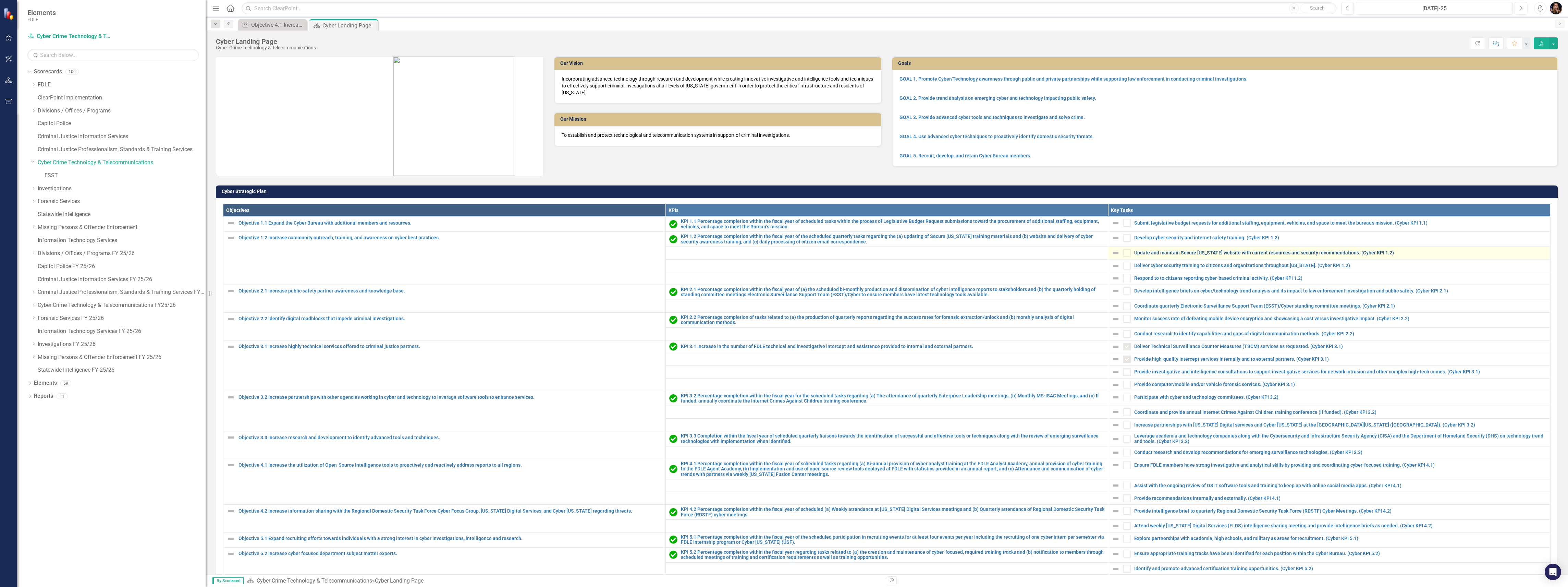
click at [1170, 253] on link "Update and maintain Secure [US_STATE] website with current resources and securi…" at bounding box center [1340, 253] width 413 height 5
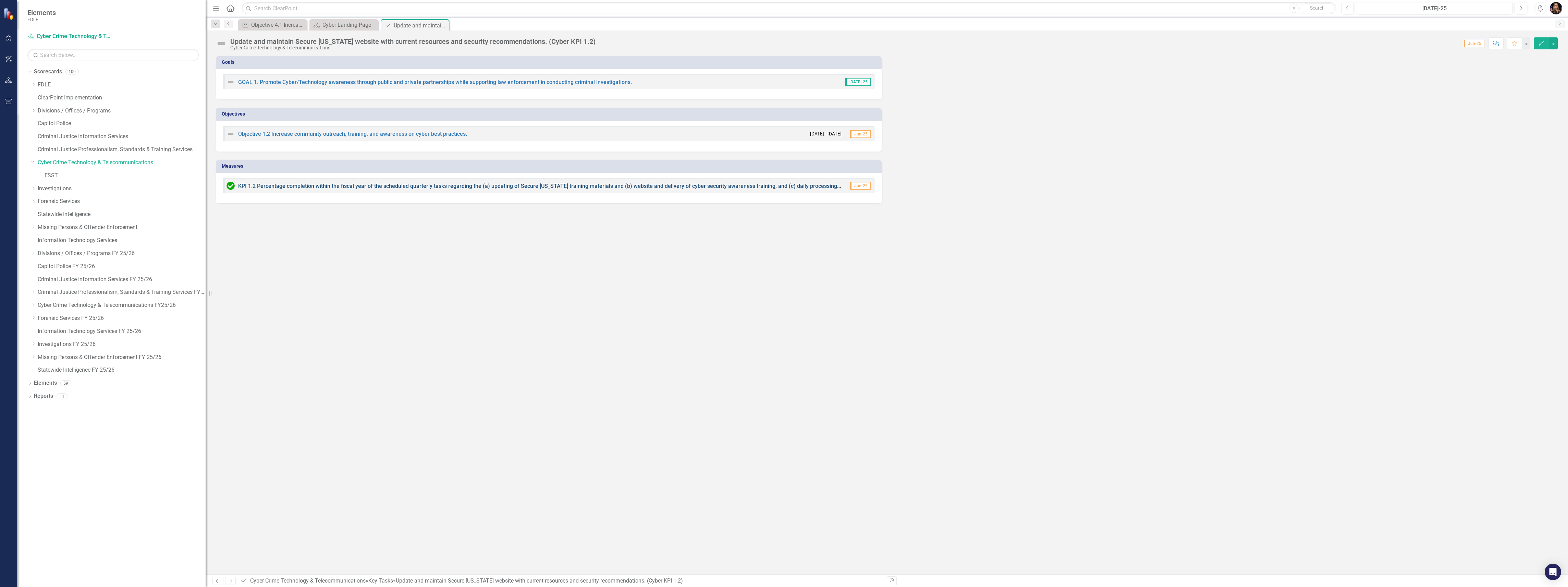
click at [293, 187] on link "KPI 1.2 Percentage completion within the fiscal year of the scheduled quarterly…" at bounding box center [578, 186] width 681 height 7
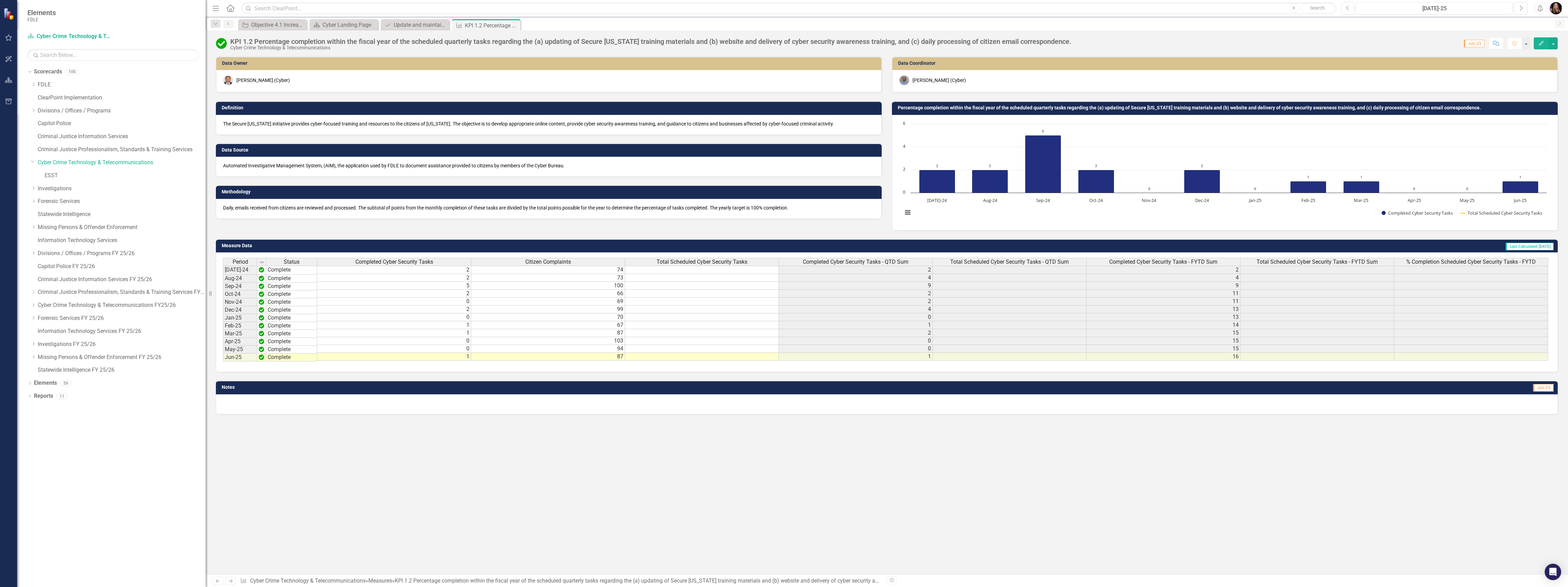
click at [467, 295] on td "2" at bounding box center [394, 294] width 154 height 8
type textarea "2"
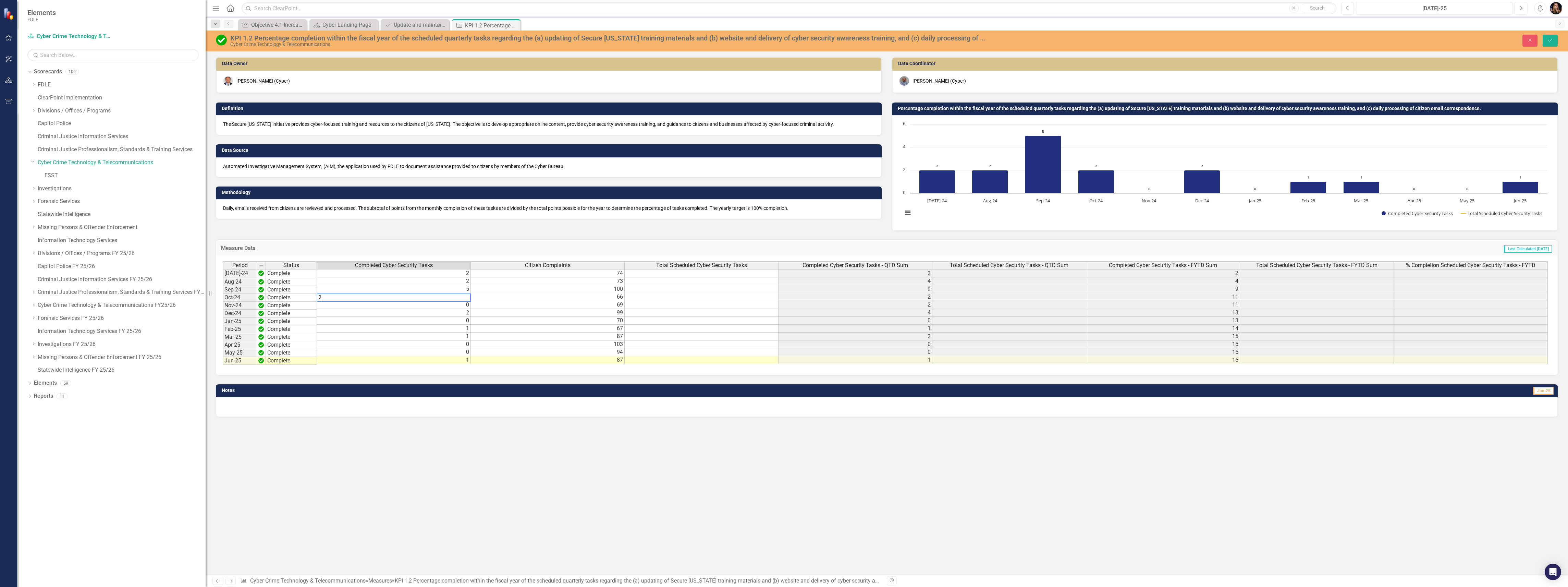
click at [469, 296] on textarea "2" at bounding box center [393, 298] width 154 height 9
click at [461, 306] on td "0" at bounding box center [394, 304] width 154 height 8
click at [461, 308] on td "0" at bounding box center [394, 304] width 154 height 8
type textarea "0"
click at [458, 314] on td "2" at bounding box center [394, 312] width 154 height 8
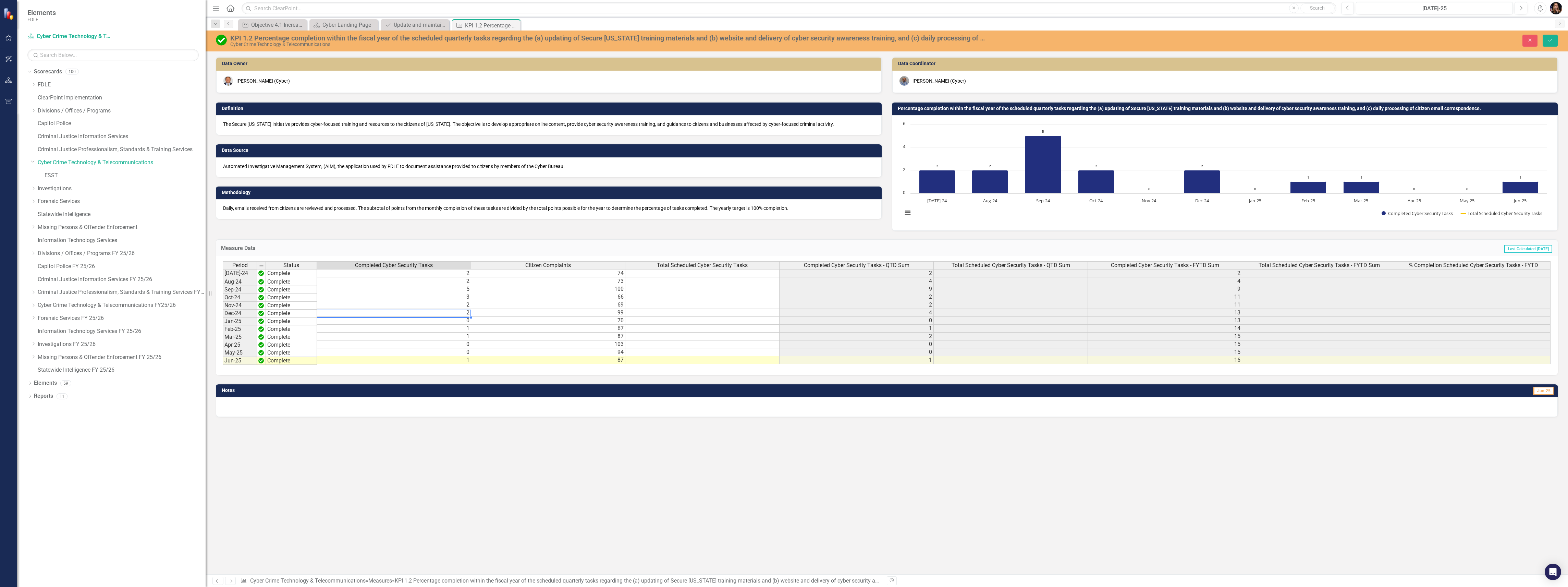
click at [458, 314] on td "2" at bounding box center [394, 312] width 154 height 8
type textarea "2"
click at [466, 324] on td "0" at bounding box center [394, 320] width 154 height 8
click at [465, 325] on td "0" at bounding box center [394, 320] width 154 height 8
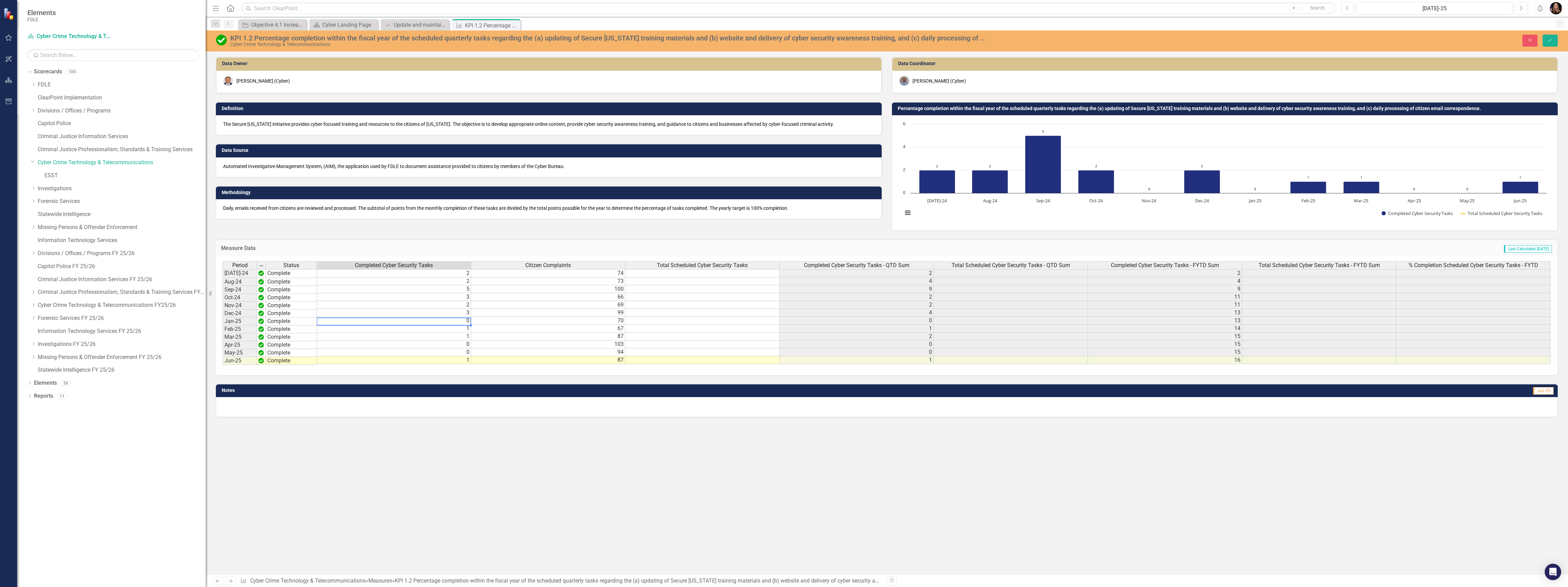
type textarea "0"
click at [450, 329] on td "1" at bounding box center [394, 328] width 154 height 8
click at [469, 336] on td "1" at bounding box center [394, 336] width 154 height 8
click at [469, 330] on td "1" at bounding box center [394, 328] width 154 height 8
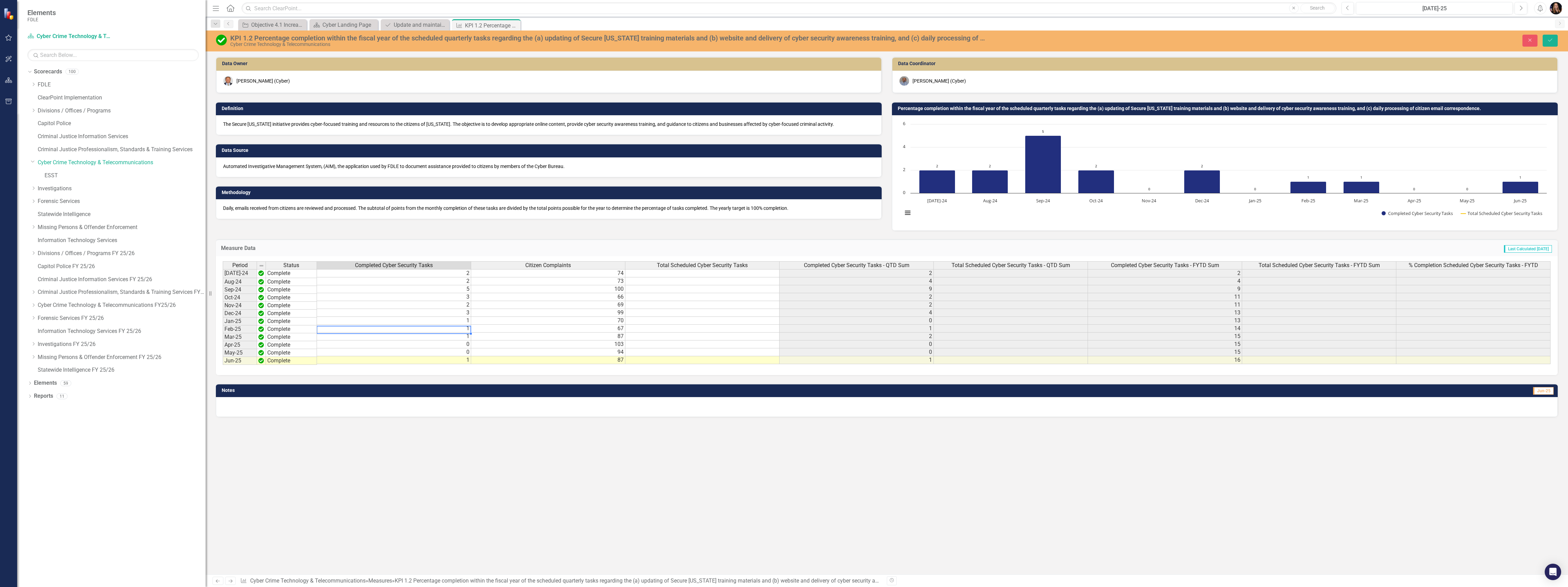
type textarea "1"
click at [464, 339] on td "1" at bounding box center [394, 336] width 154 height 8
click at [464, 345] on td "0" at bounding box center [394, 344] width 154 height 8
type textarea "0"
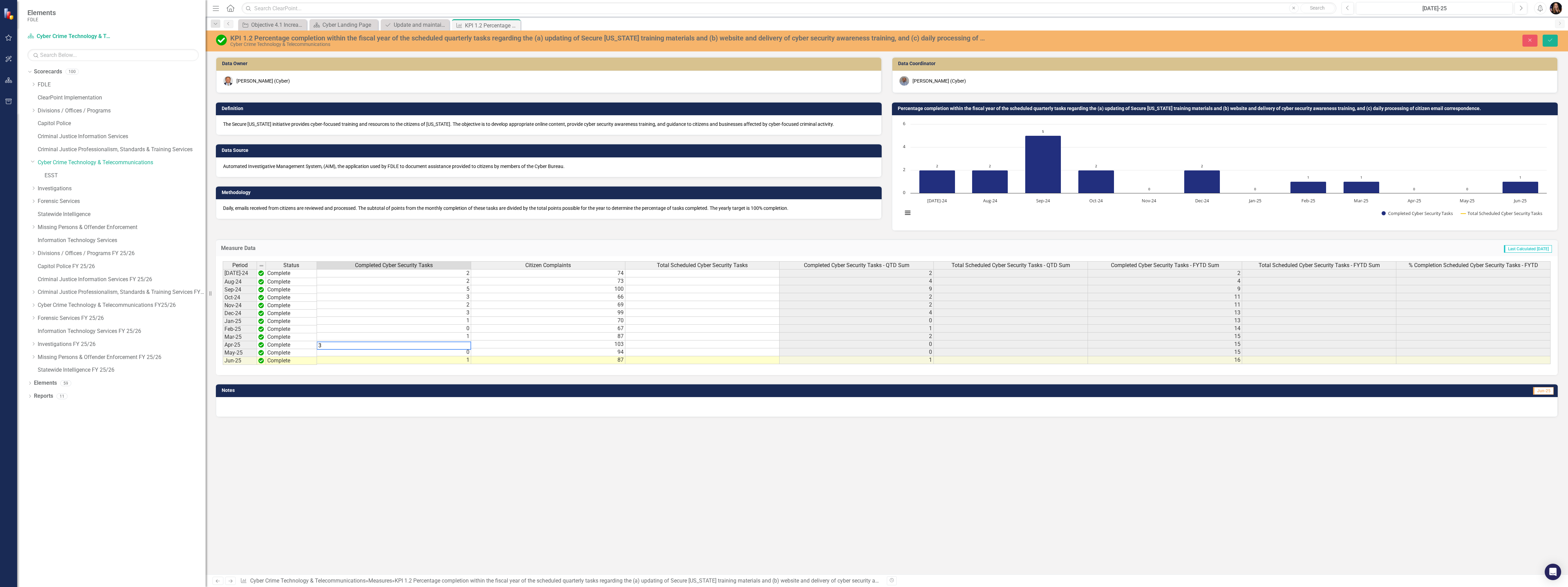
drag, startPoint x: 420, startPoint y: 347, endPoint x: 459, endPoint y: 356, distance: 40.0
click at [420, 347] on textarea "3" at bounding box center [394, 346] width 155 height 9
click at [463, 354] on td "0" at bounding box center [394, 352] width 154 height 8
type textarea "0"
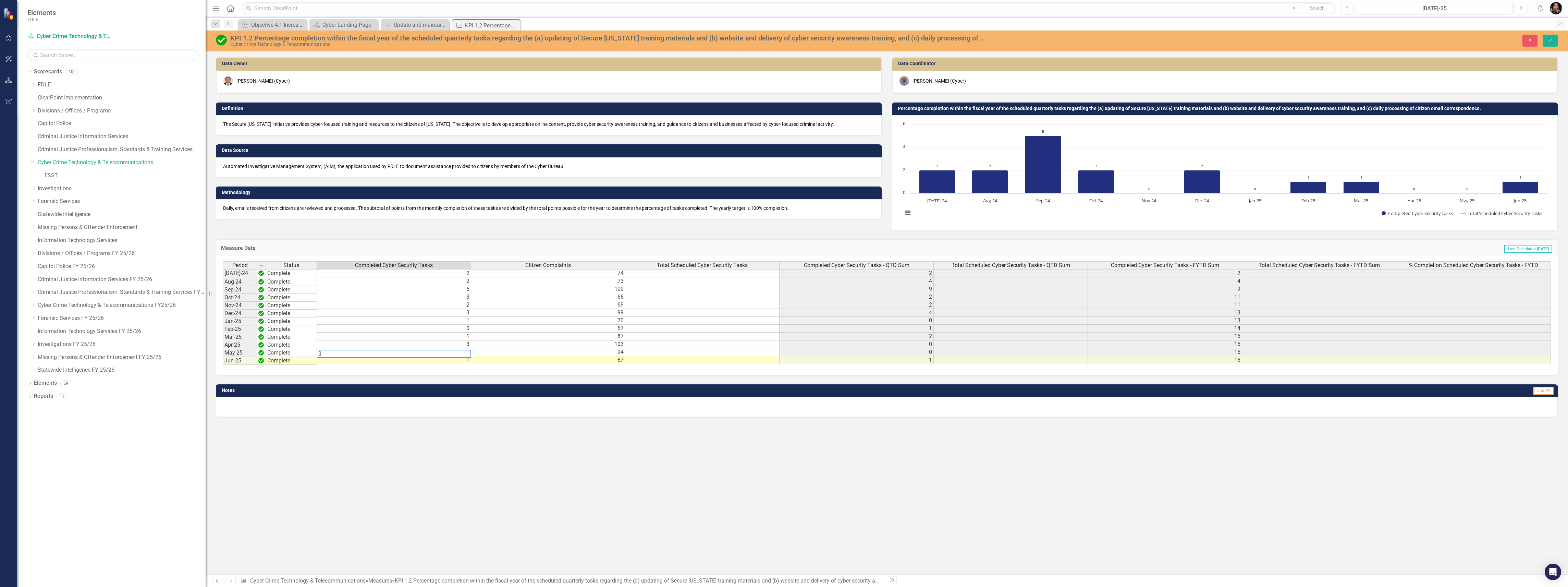
click at [463, 354] on textarea "0" at bounding box center [394, 354] width 155 height 9
click at [460, 364] on td "1" at bounding box center [394, 360] width 154 height 8
type textarea "1"
type textarea "2"
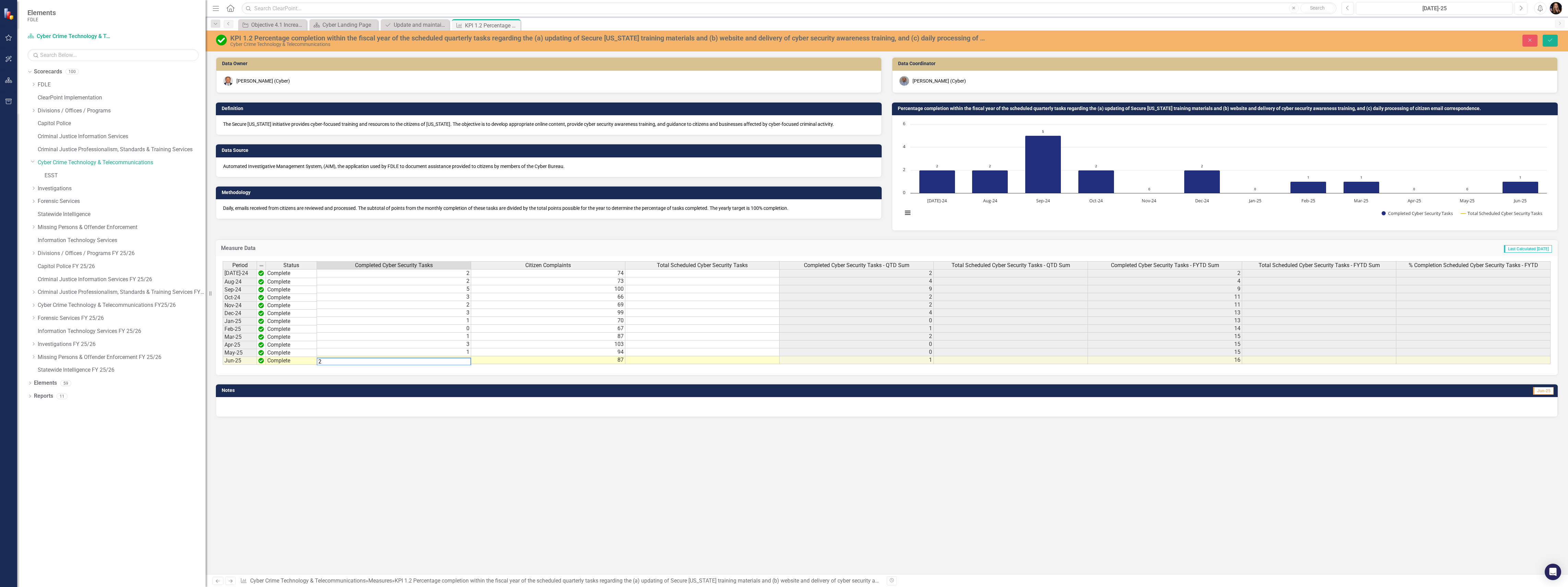
click at [964, 574] on div "Previous Next Measure Cyber Crime Technology & Telecommunications » Measures » …" at bounding box center [887, 580] width 1362 height 13
click at [1551, 40] on icon "Save" at bounding box center [1550, 40] width 6 height 5
